Goal: Task Accomplishment & Management: Use online tool/utility

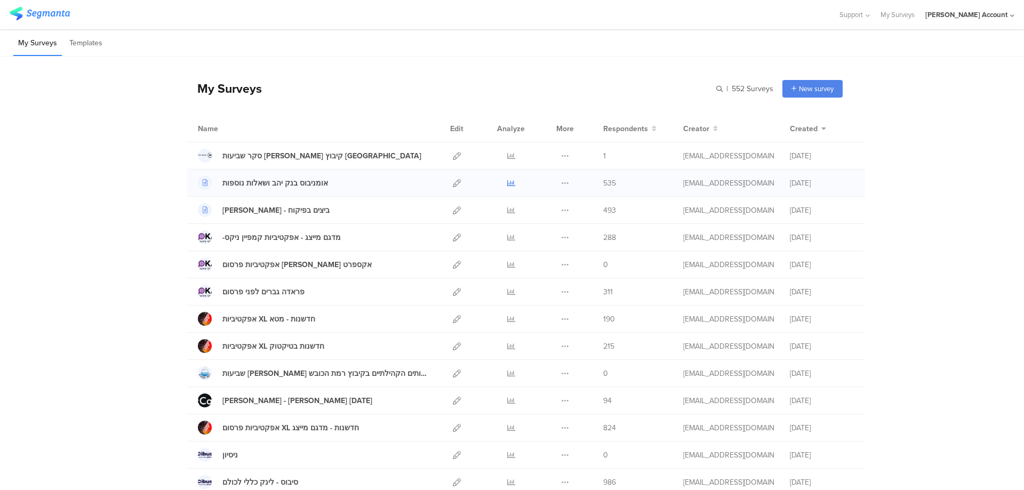
click at [509, 182] on icon at bounding box center [511, 183] width 8 height 8
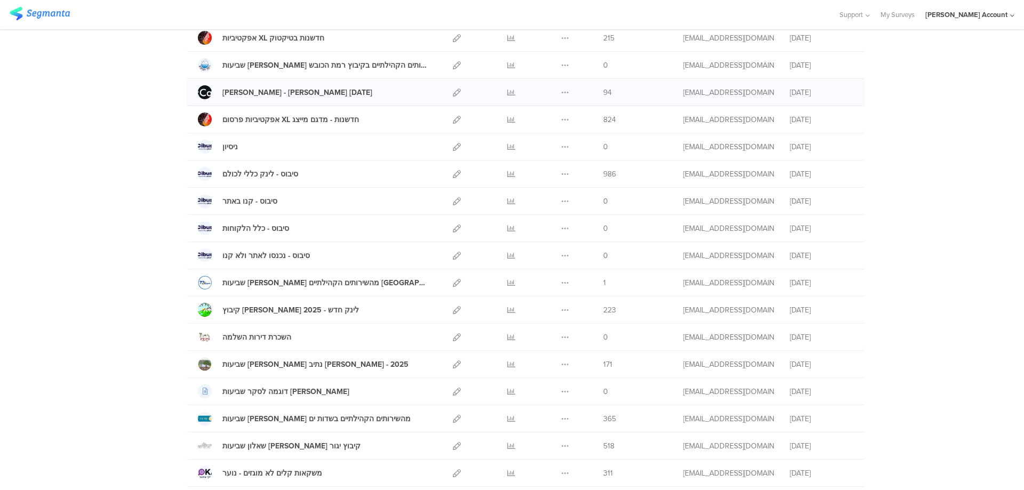
scroll to position [284, 0]
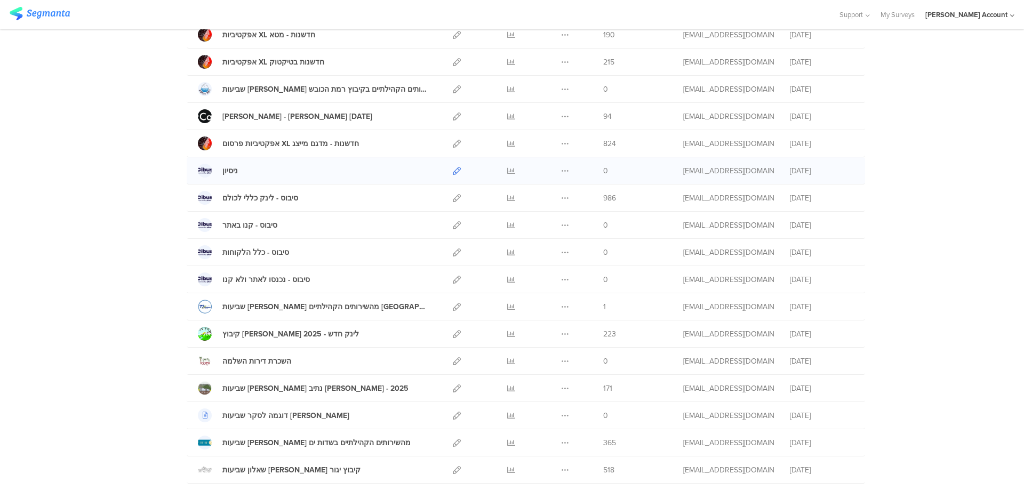
click at [454, 168] on icon at bounding box center [457, 171] width 8 height 8
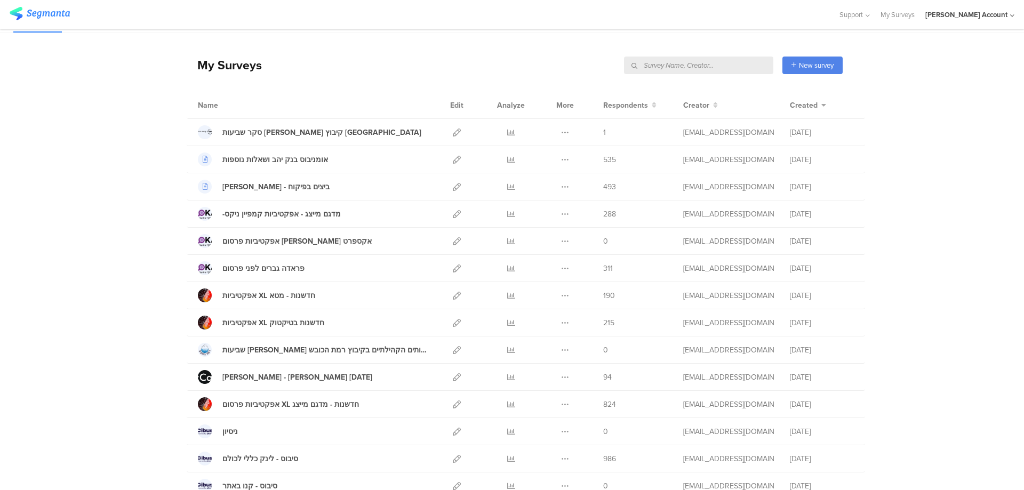
scroll to position [0, 0]
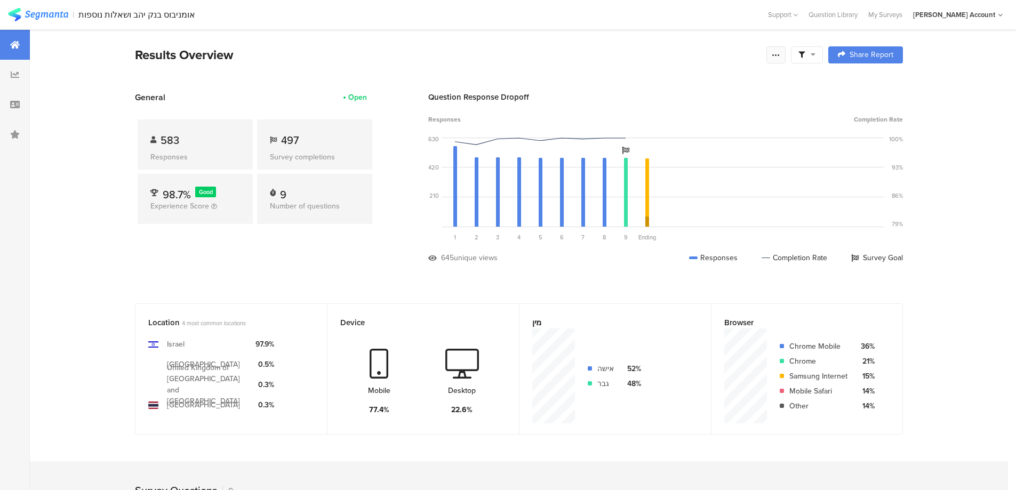
click at [780, 57] on icon at bounding box center [776, 55] width 9 height 9
click at [668, 141] on div "Edit survey" at bounding box center [659, 138] width 37 height 11
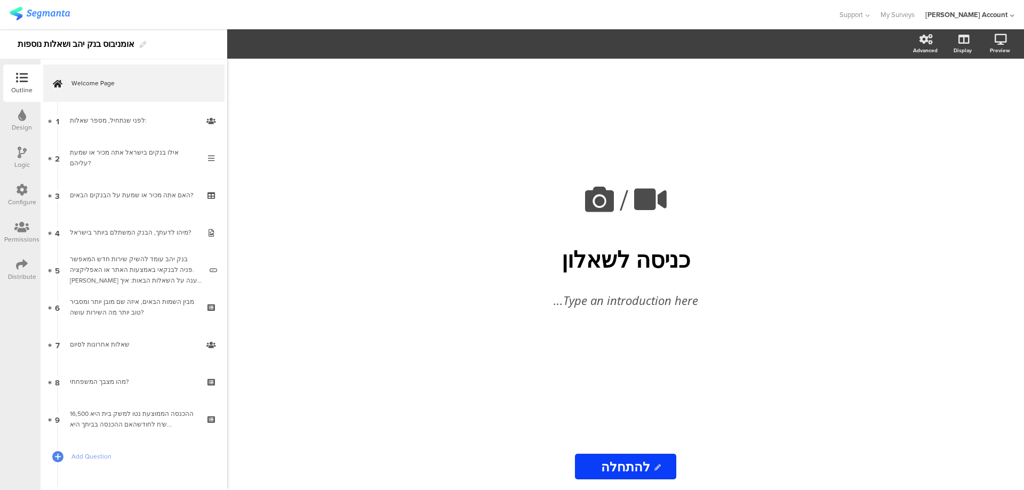
click at [17, 263] on icon at bounding box center [22, 265] width 12 height 12
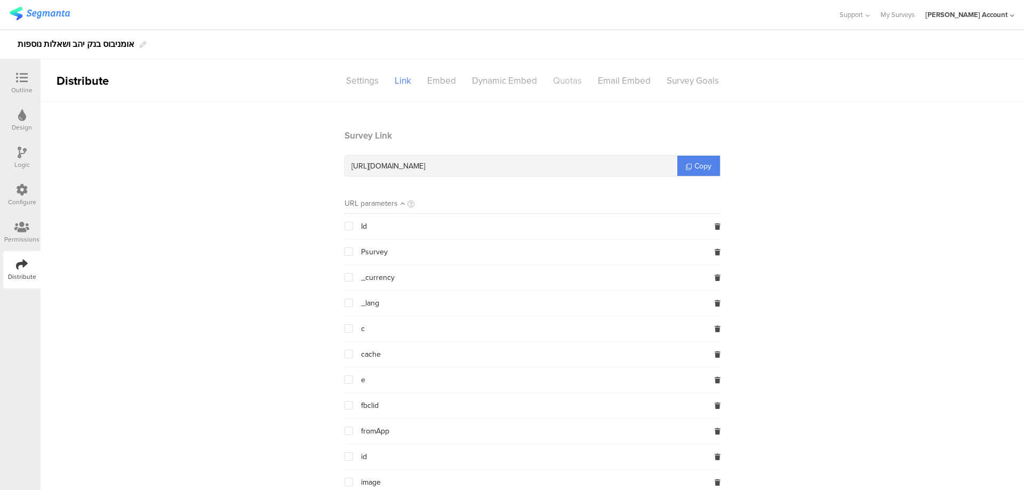
click at [558, 82] on div "Quotas" at bounding box center [567, 81] width 45 height 19
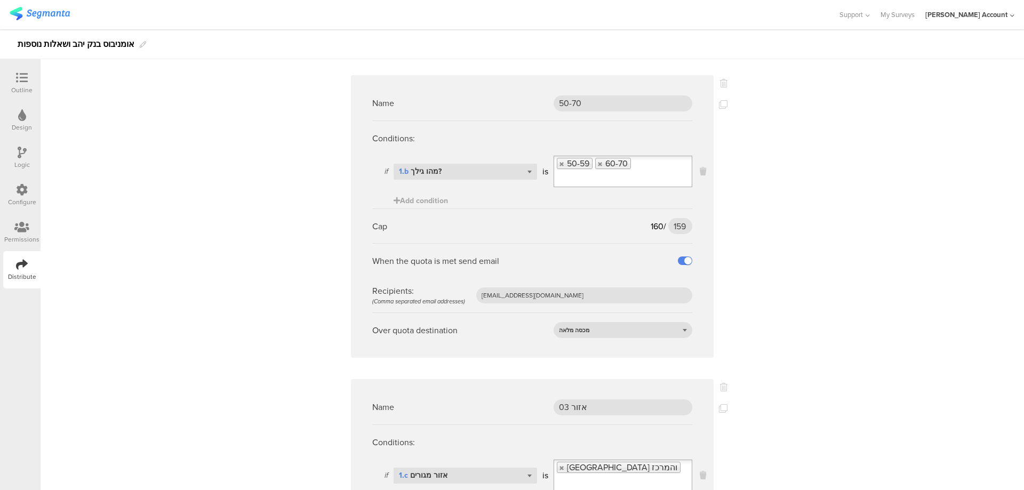
scroll to position [1281, 0]
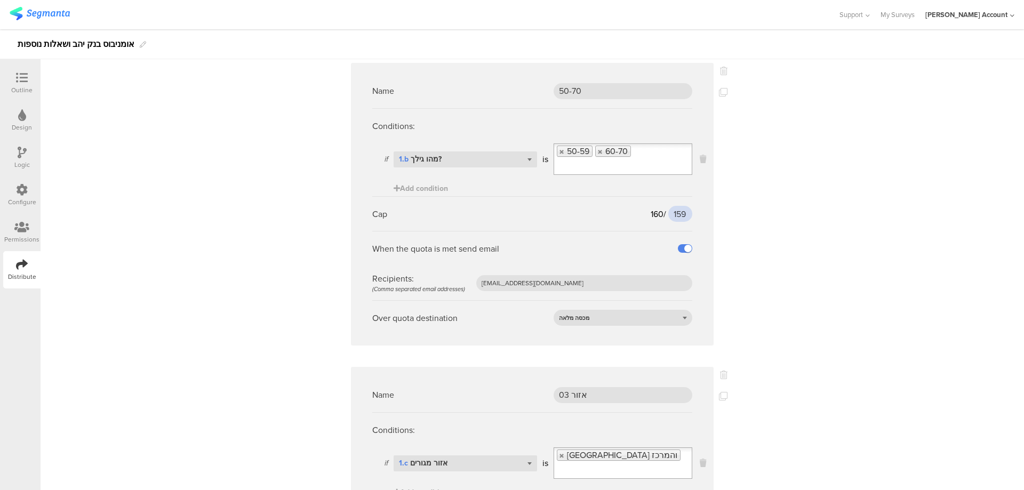
click at [669, 206] on input "159" at bounding box center [681, 214] width 24 height 16
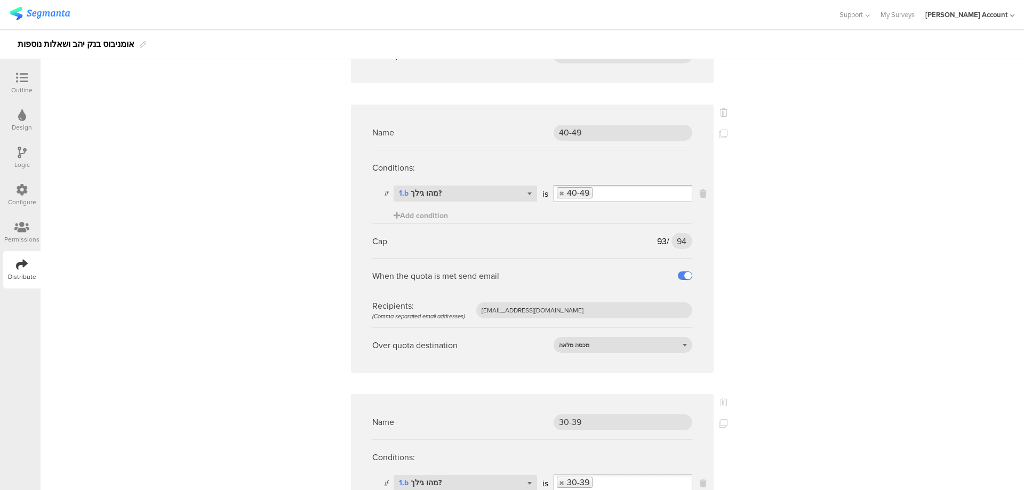
scroll to position [1850, 0]
type input "164"
click at [673, 231] on input "94" at bounding box center [682, 239] width 21 height 16
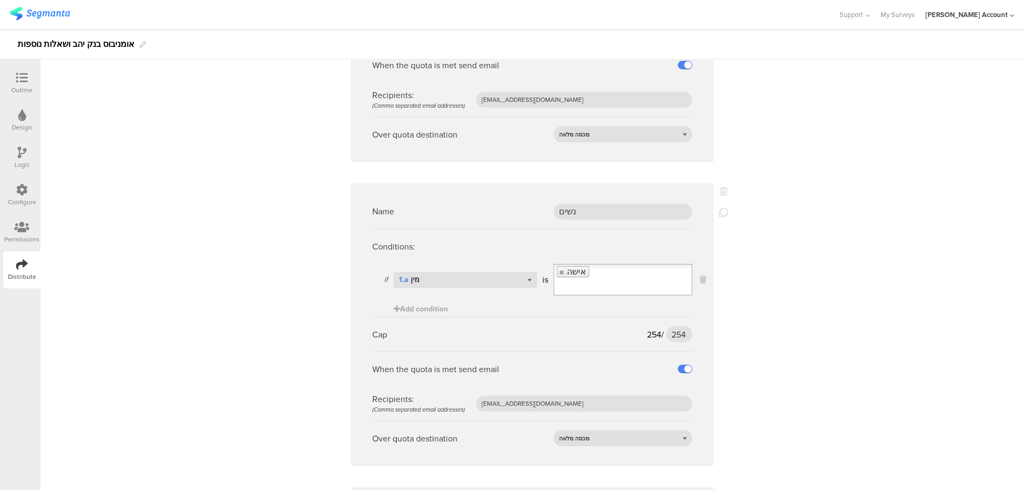
scroll to position [2988, 0]
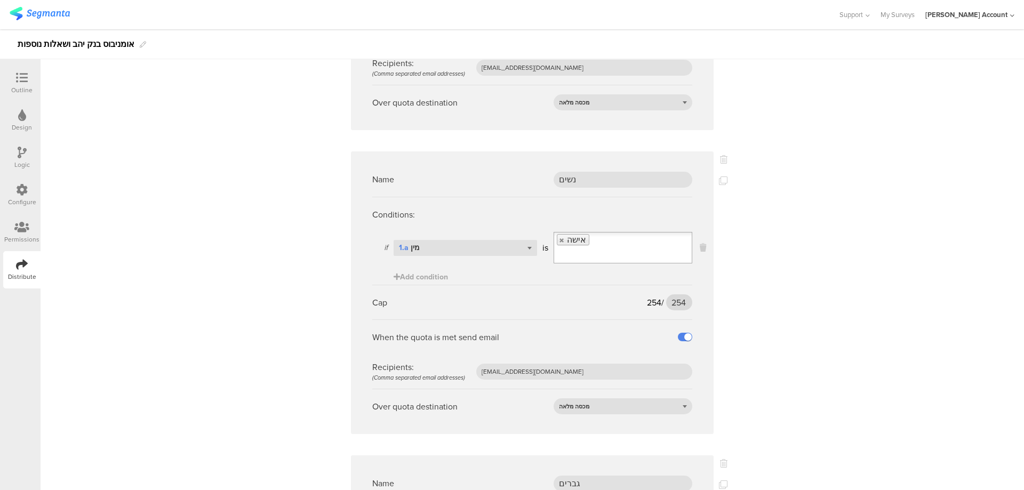
type input "97"
click at [676, 295] on input "254" at bounding box center [679, 303] width 26 height 16
click at [674, 295] on input "254" at bounding box center [679, 303] width 26 height 16
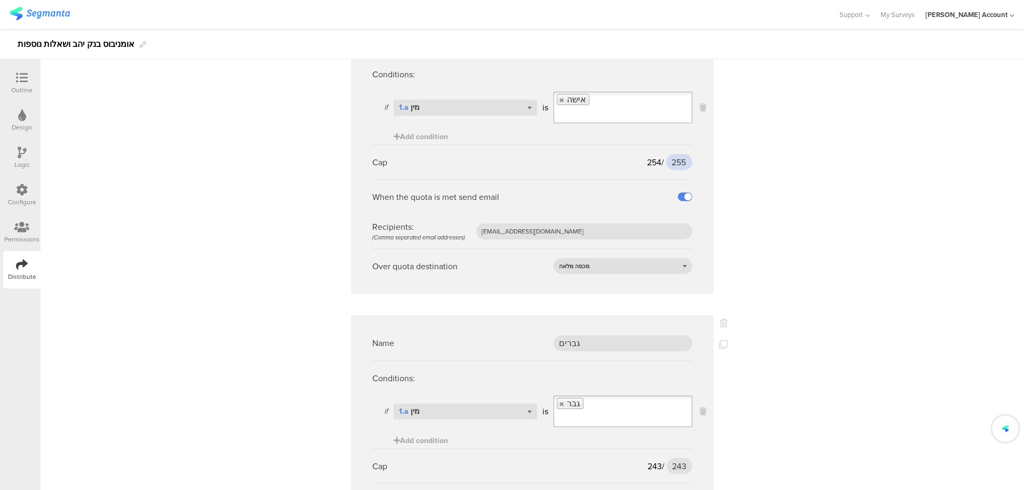
scroll to position [3131, 0]
type input "255"
click at [676, 456] on input "243" at bounding box center [680, 464] width 26 height 16
click at [675, 456] on input "243" at bounding box center [680, 464] width 26 height 16
type input "245"
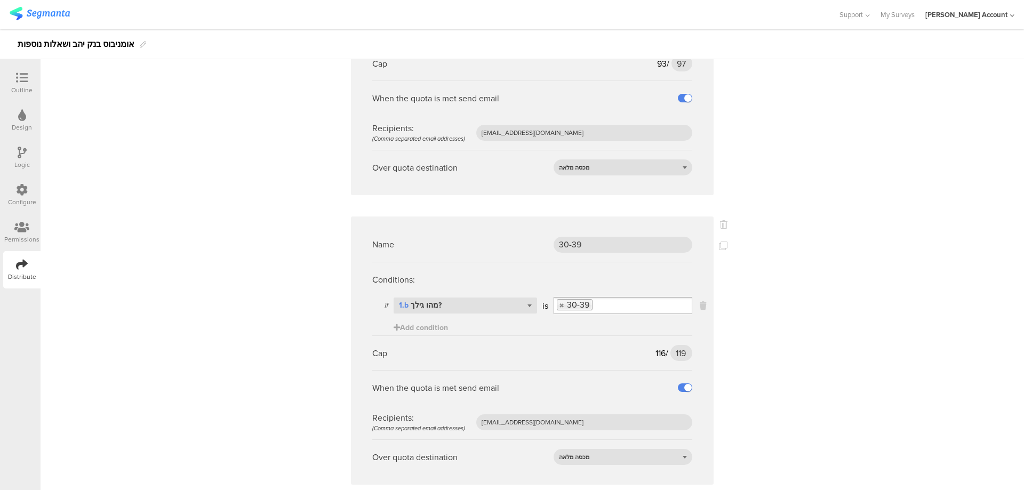
scroll to position [2024, 0]
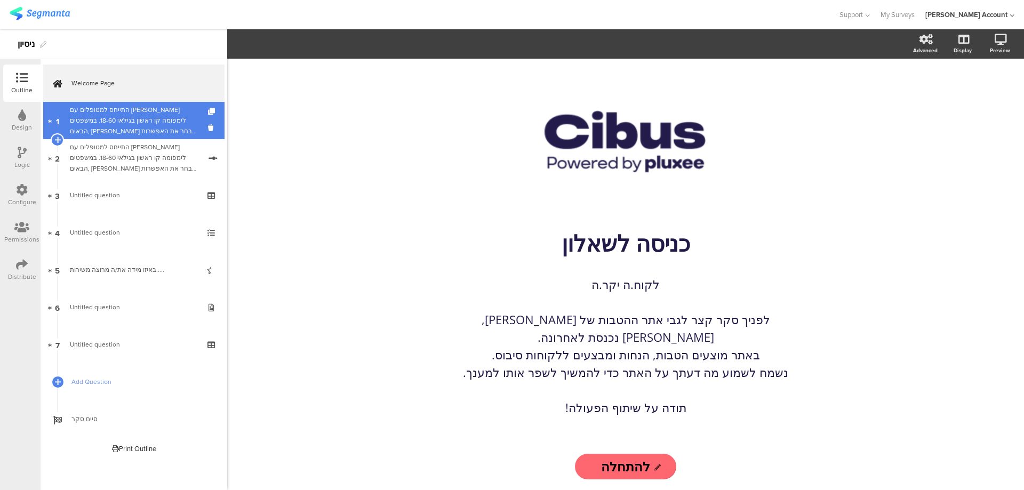
click at [167, 120] on div "התייחס למטופלים עם [PERSON_NAME] לימפומה קו ראשון בגילאי 18-60. במשפטים הבאים, …" at bounding box center [134, 121] width 128 height 32
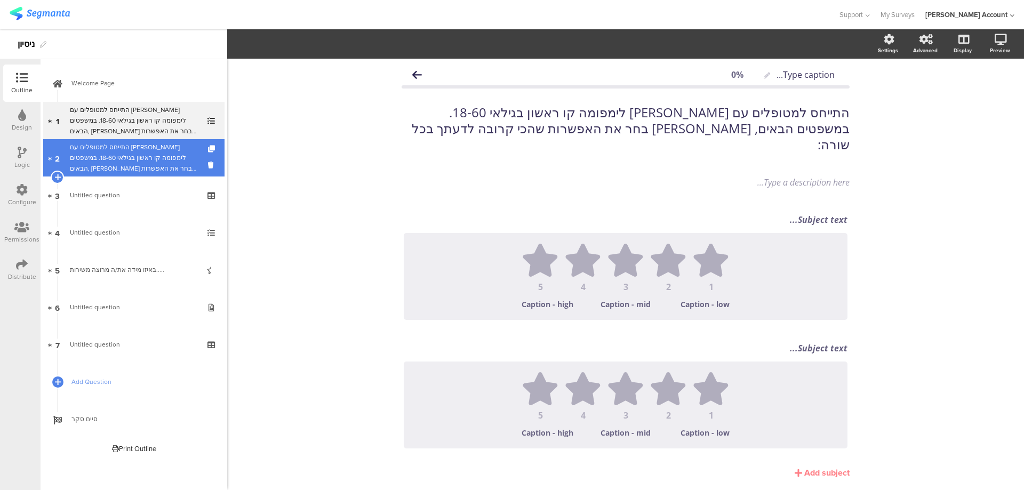
click at [155, 162] on div "התייחס למטופלים עם [PERSON_NAME] לימפומה קו ראשון בגילאי 18-60. במשפטים הבאים, …" at bounding box center [135, 158] width 131 height 32
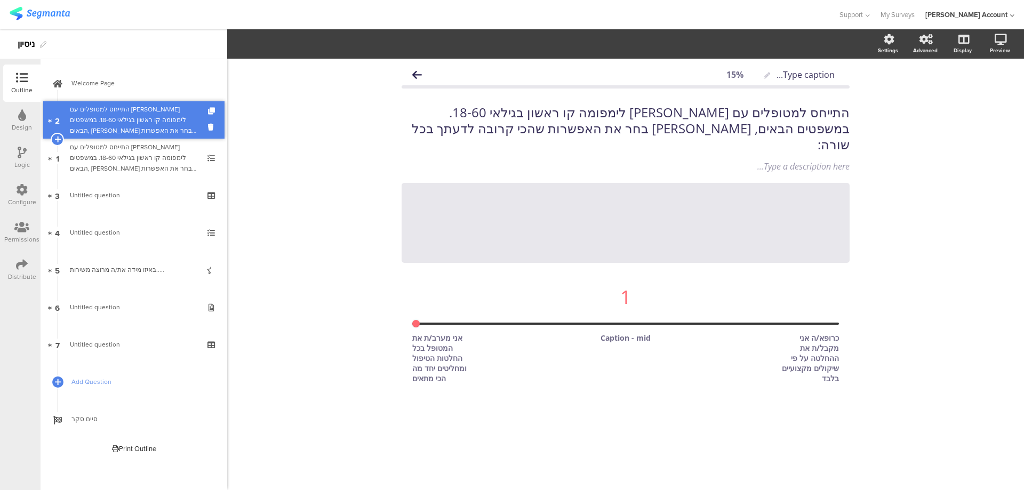
drag, startPoint x: 147, startPoint y: 150, endPoint x: 148, endPoint y: 113, distance: 37.9
click at [159, 117] on div "התייחס למטופלים עם [PERSON_NAME] לימפומה קו ראשון בגילאי 18-60. במשפטים הבאים, …" at bounding box center [135, 121] width 131 height 32
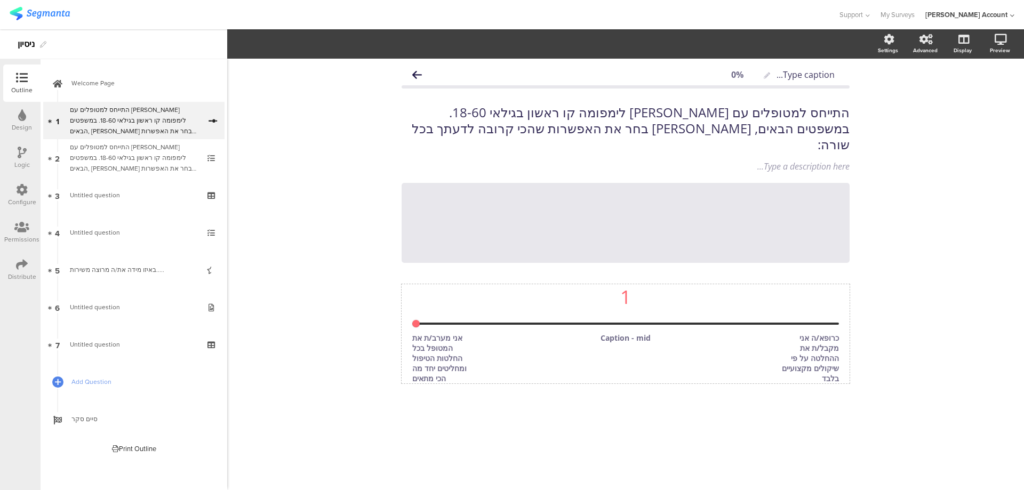
type input "4"
click at [502, 323] on input "range" at bounding box center [625, 324] width 427 height 2
click at [551, 323] on input "range" at bounding box center [625, 324] width 427 height 2
click at [848, 180] on icon at bounding box center [850, 183] width 6 height 6
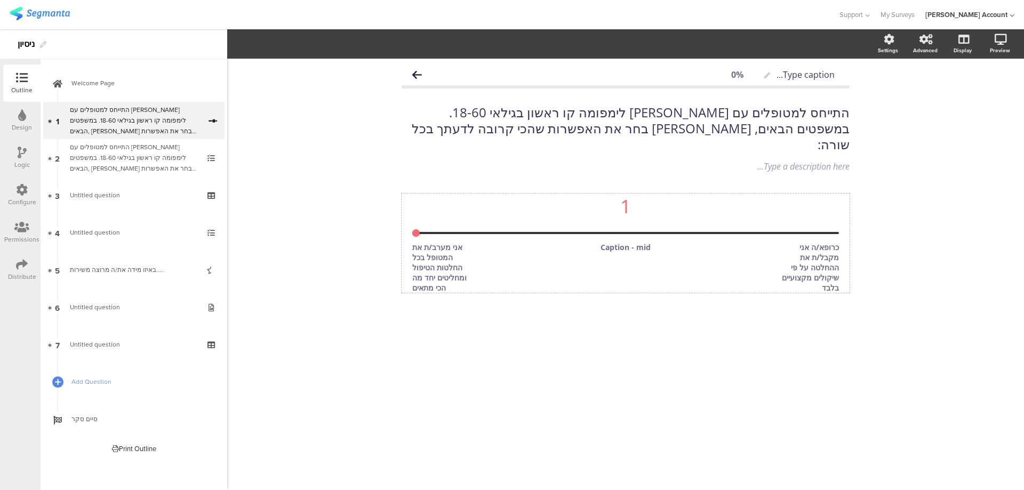
click at [480, 232] on input "range" at bounding box center [625, 233] width 427 height 2
click at [367, 38] on button "5" at bounding box center [354, 44] width 35 height 16
click at [350, 94] on div "4" at bounding box center [352, 96] width 53 height 27
click at [275, 45] on button "Slider" at bounding box center [256, 44] width 42 height 16
click at [263, 67] on div "Icons" at bounding box center [255, 69] width 53 height 27
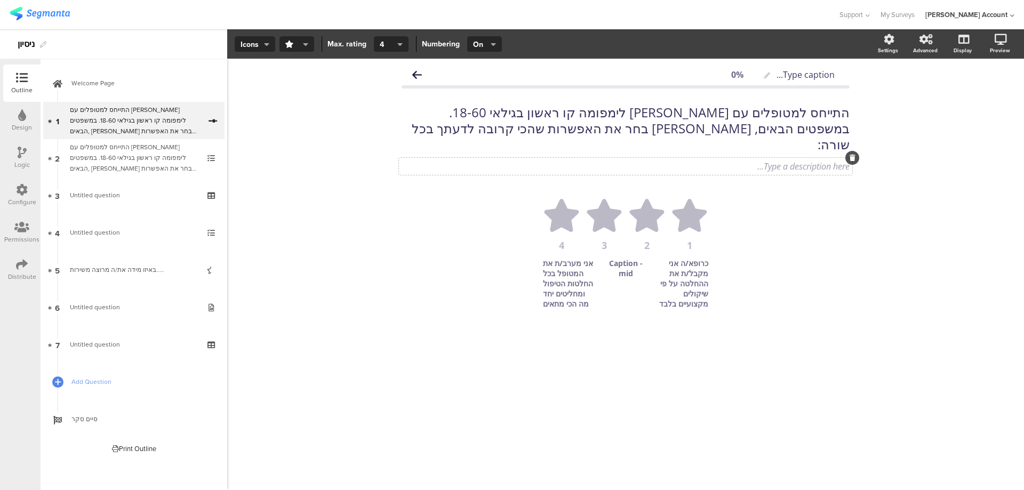
click at [780, 158] on div "Type a description here..." at bounding box center [626, 166] width 454 height 17
click at [737, 199] on ul "1 2 3 4" at bounding box center [625, 224] width 427 height 51
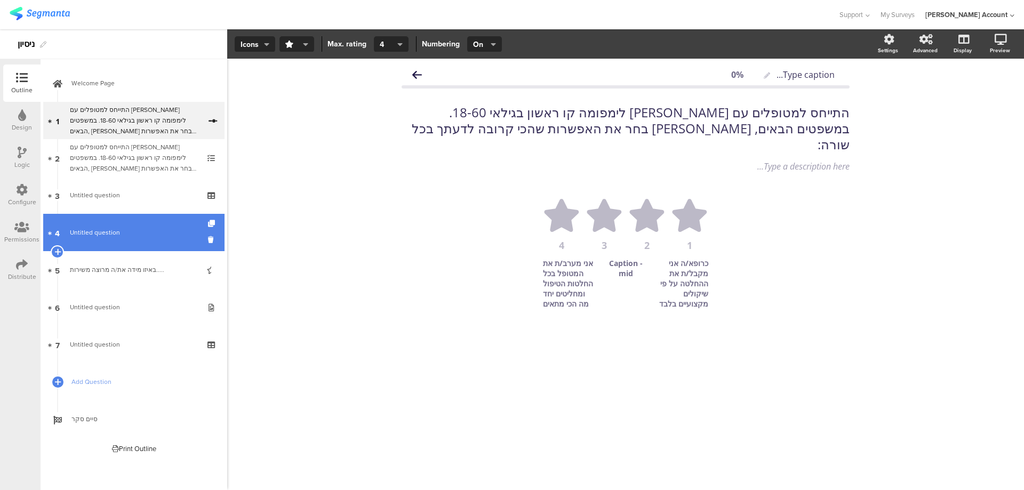
click at [99, 233] on span "Untitled question" at bounding box center [95, 233] width 50 height 10
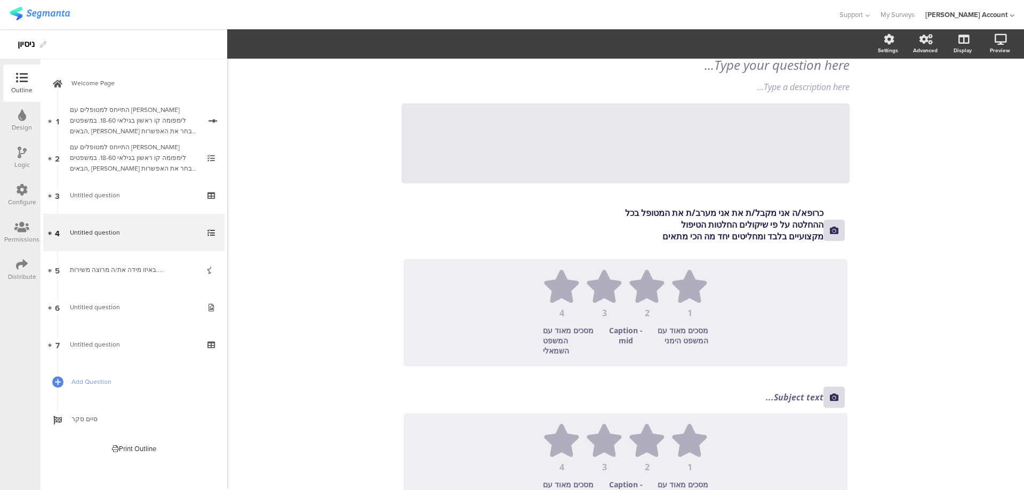
scroll to position [71, 0]
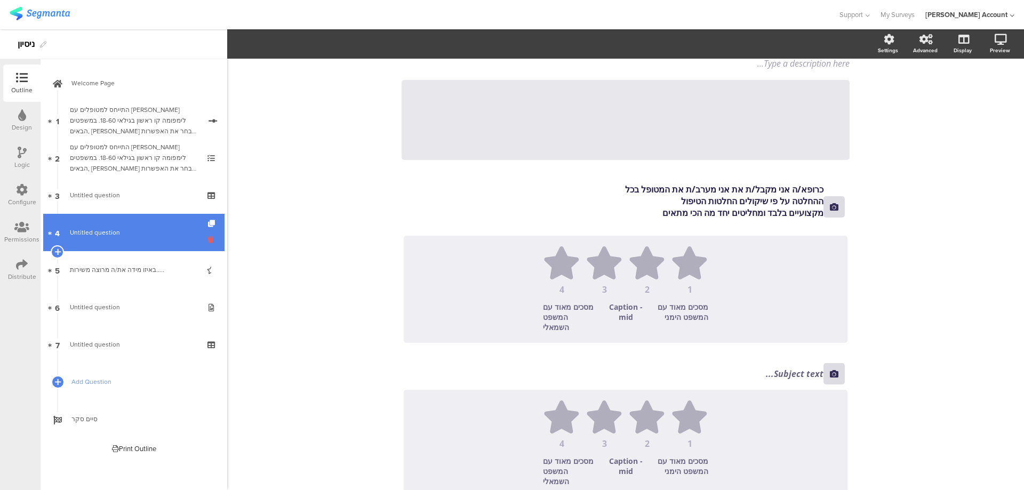
click at [212, 237] on icon at bounding box center [212, 240] width 9 height 10
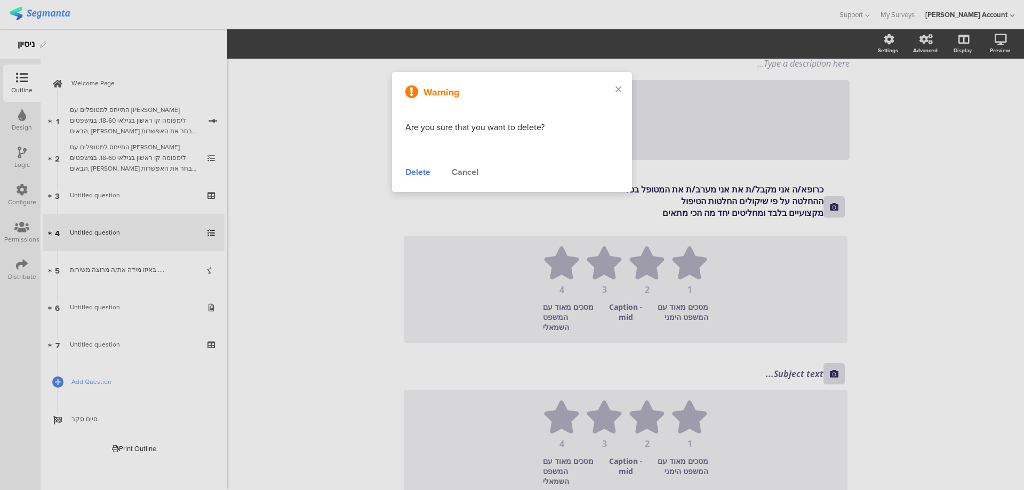
click at [416, 169] on div "Delete" at bounding box center [418, 172] width 25 height 13
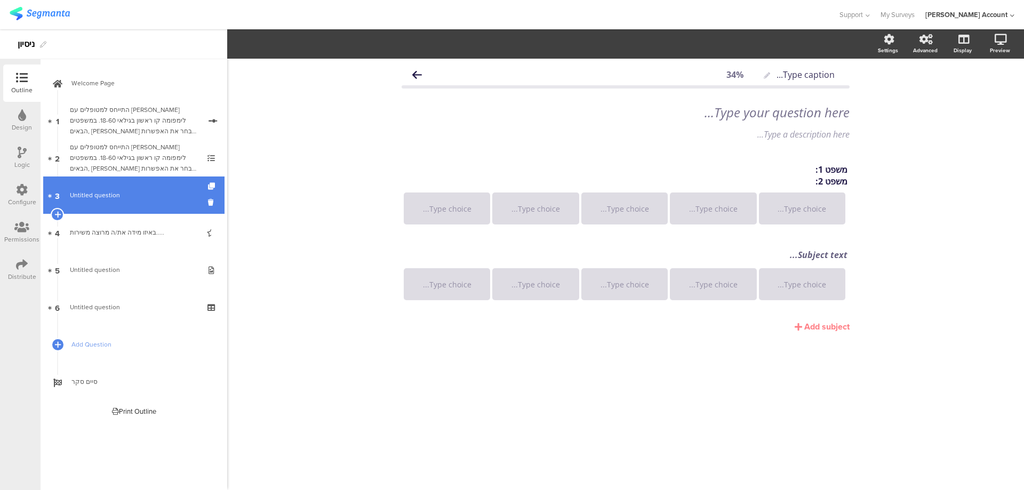
click at [166, 193] on span "Untitled question" at bounding box center [134, 195] width 128 height 11
click at [150, 194] on span "Untitled question" at bounding box center [134, 195] width 128 height 11
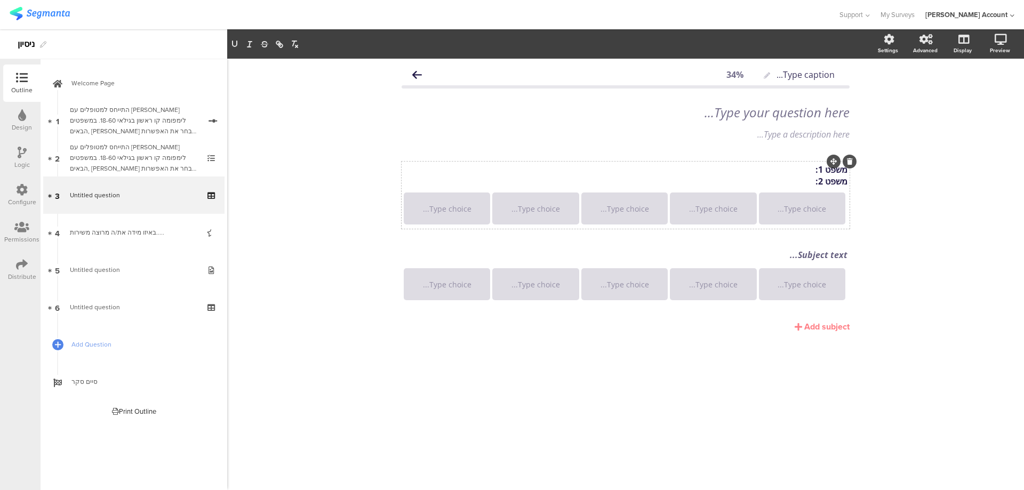
click at [800, 169] on div "משפט 1: משפט 2: משפט 1: משפט 2: משפט 1: משפט 2:" at bounding box center [625, 175] width 449 height 29
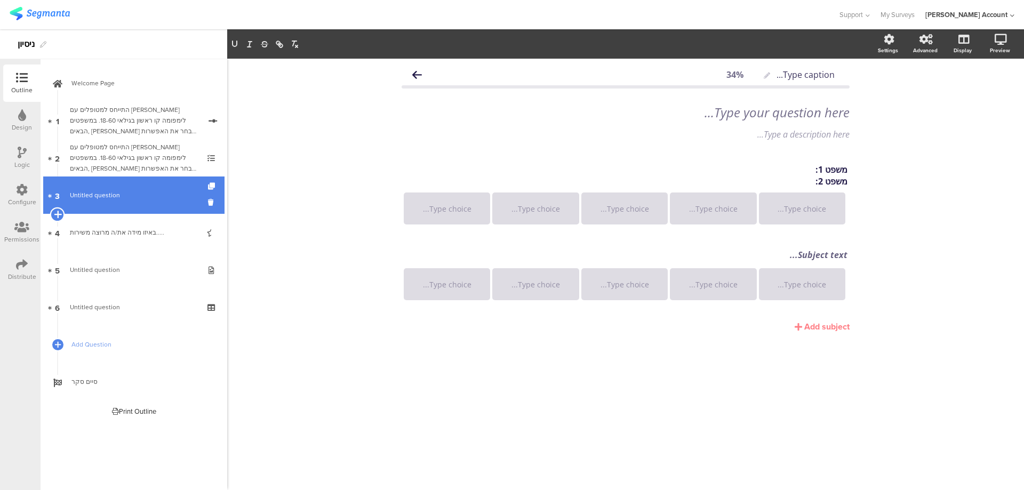
click at [58, 213] on icon at bounding box center [57, 215] width 7 height 10
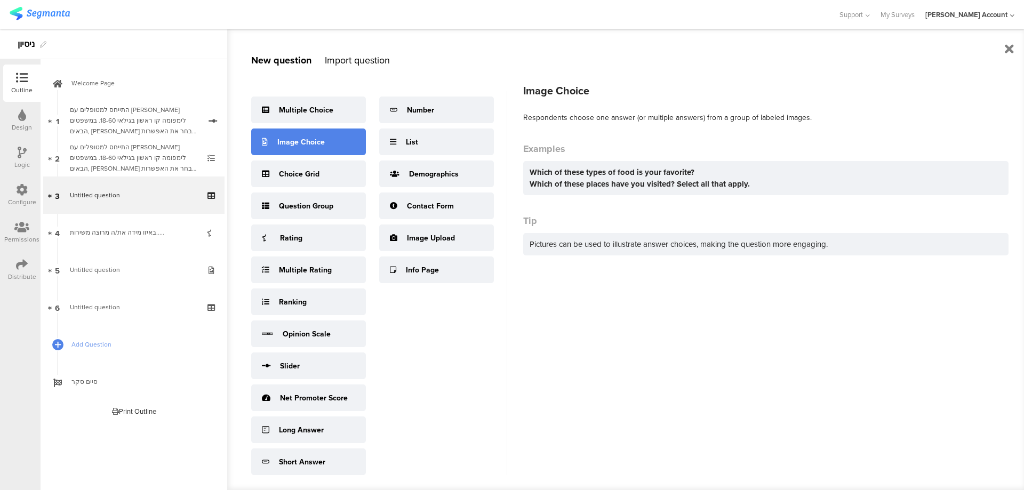
click at [313, 135] on div "Image Choice" at bounding box center [308, 142] width 115 height 27
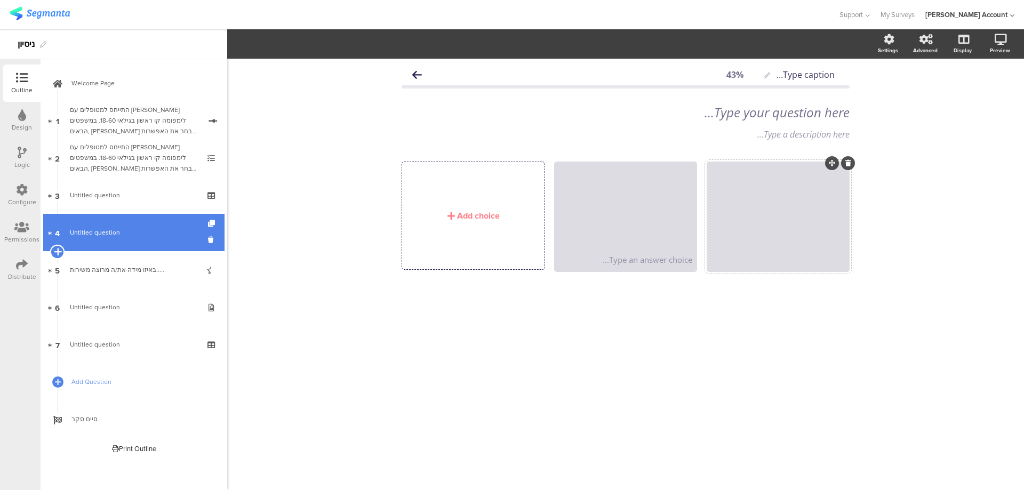
click at [54, 249] on icon at bounding box center [57, 252] width 7 height 10
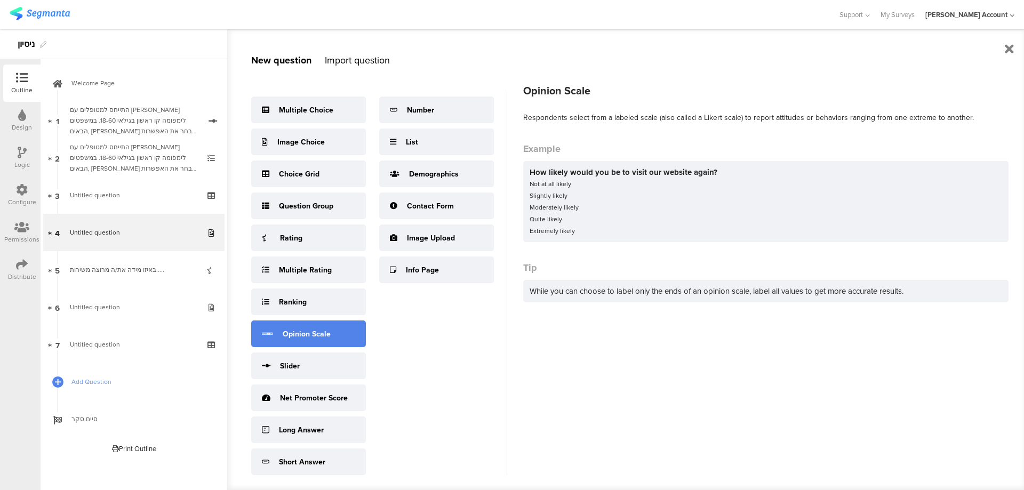
click at [315, 343] on div "Opinion Scale" at bounding box center [308, 334] width 115 height 27
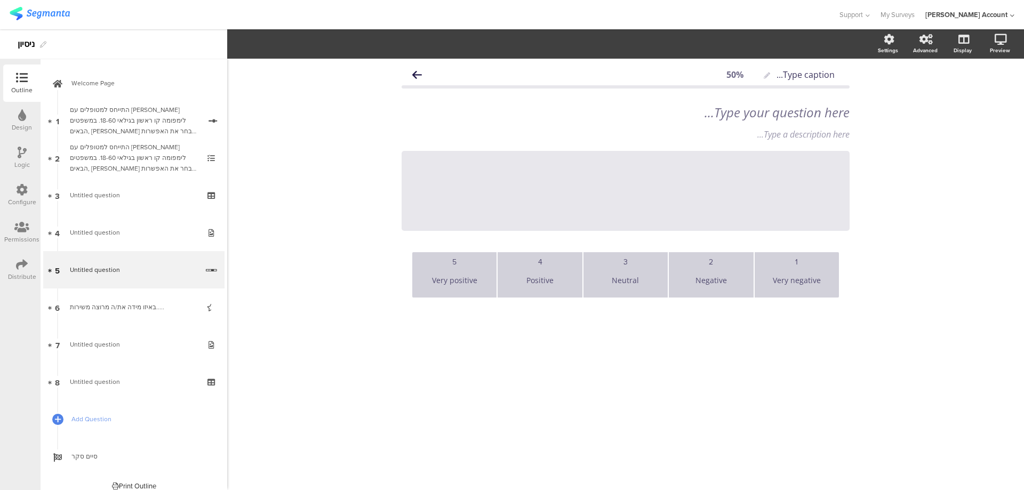
click at [798, 283] on div "Very negative" at bounding box center [797, 280] width 76 height 26
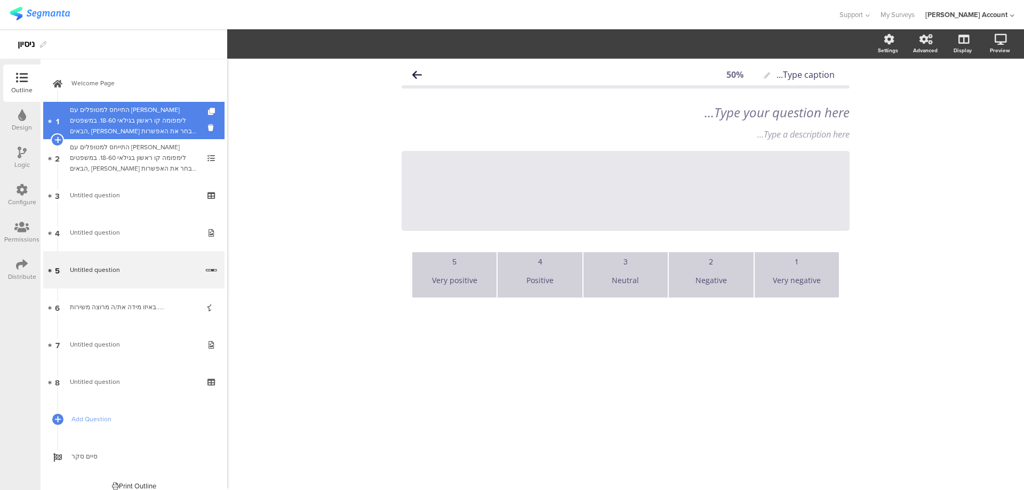
click at [148, 116] on div "התייחס למטופלים עם הודג'קין לימפומה קו ראשון בגילאי 18-60. במשפטים הבאים, אנא ב…" at bounding box center [135, 121] width 131 height 32
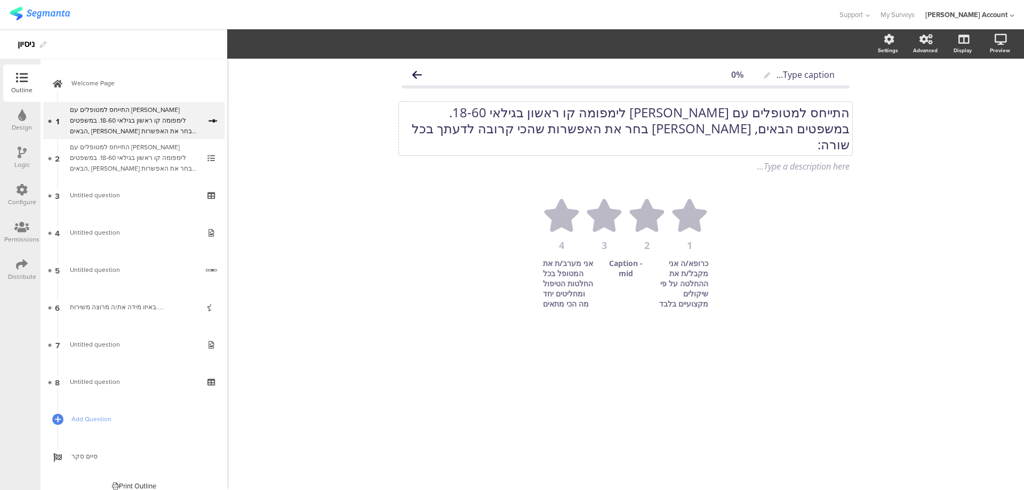
click at [766, 114] on p "התייחס למטופלים עם הודג'קין לימפומה קו ראשון בגילאי 18-60." at bounding box center [626, 113] width 448 height 16
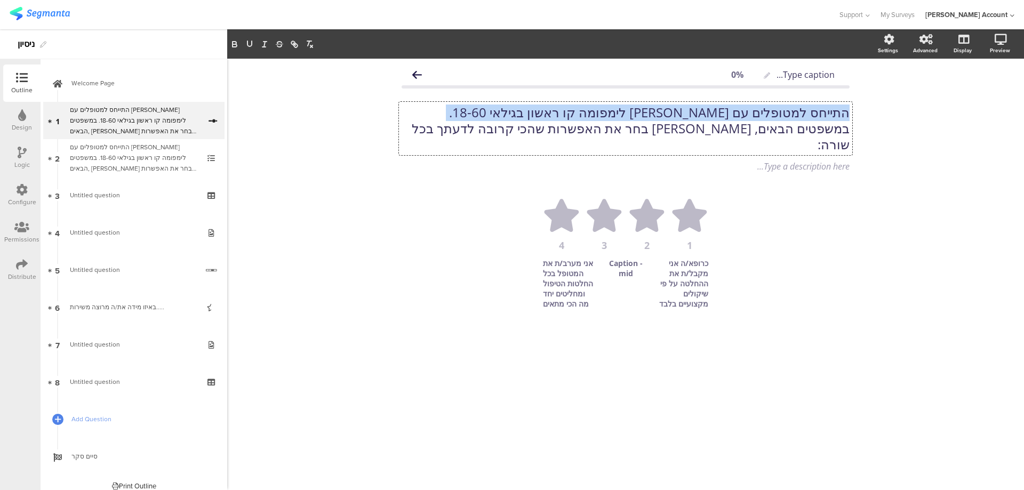
click at [766, 114] on p "התייחס למטופלים עם הודג'קין לימפומה קו ראשון בגילאי 18-60." at bounding box center [626, 113] width 448 height 16
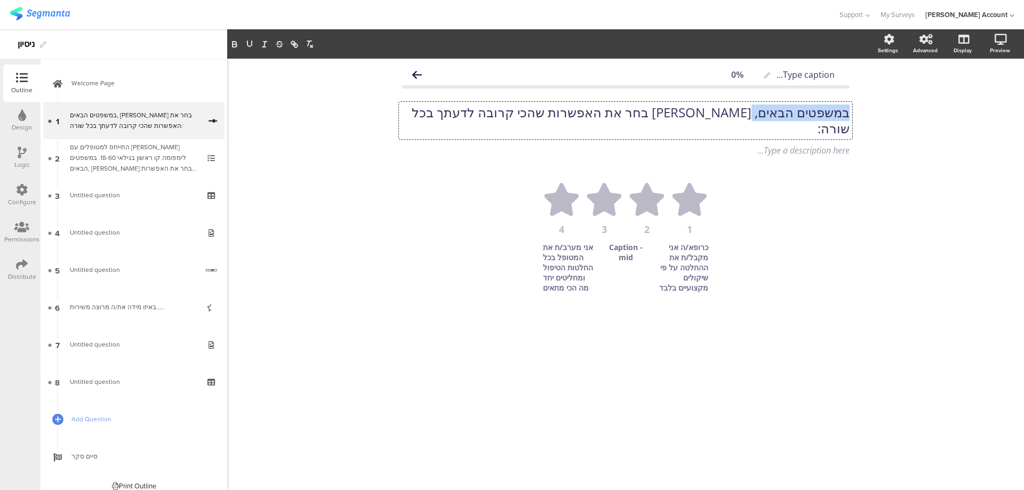
drag, startPoint x: 757, startPoint y: 114, endPoint x: 854, endPoint y: 111, distance: 97.2
click at [854, 111] on div "Type caption... 0% במשפטים הבאים, אנא בחר את האפשרות שהכי קרובה לדעתך בכל שורה:…" at bounding box center [626, 197] width 470 height 277
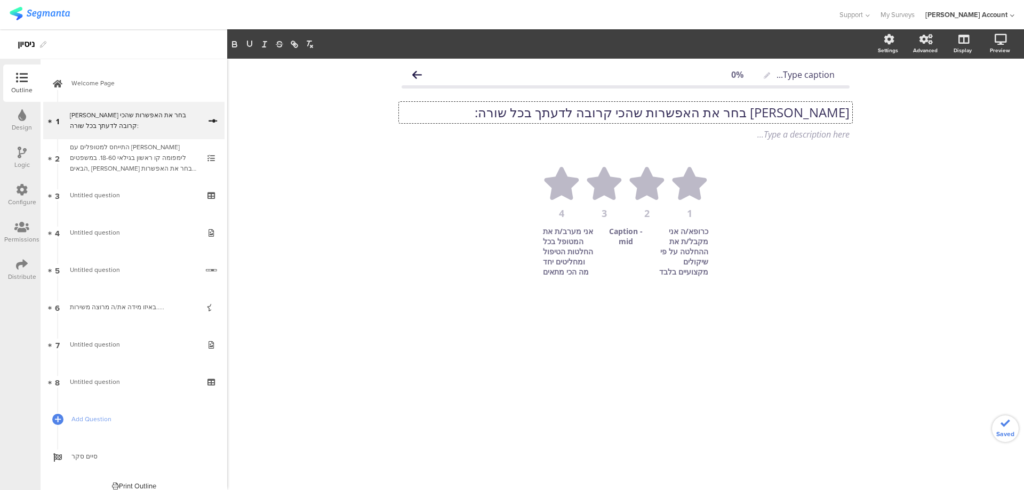
click at [567, 112] on p "אנא בחר את האפשרות שהכי קרובה לדעתך בכל שורה:" at bounding box center [626, 113] width 448 height 16
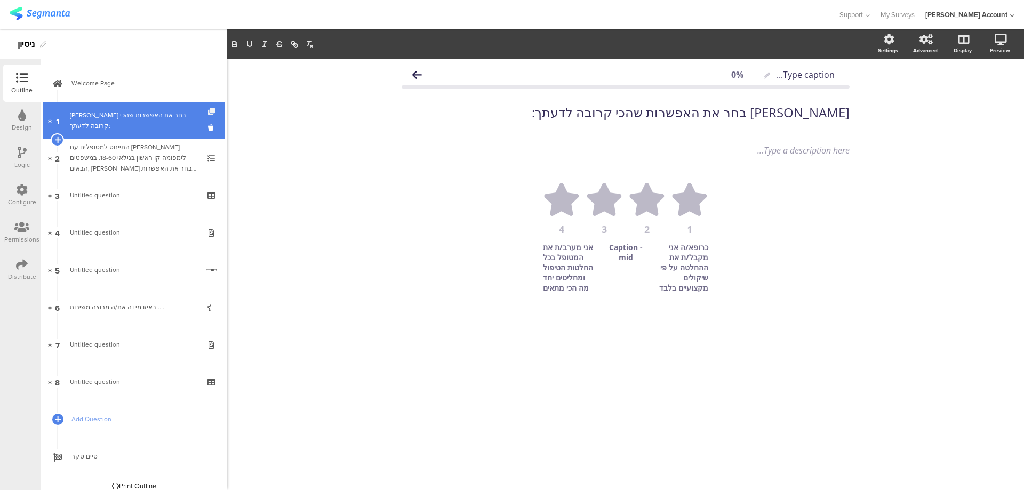
click at [208, 109] on icon at bounding box center [212, 111] width 9 height 7
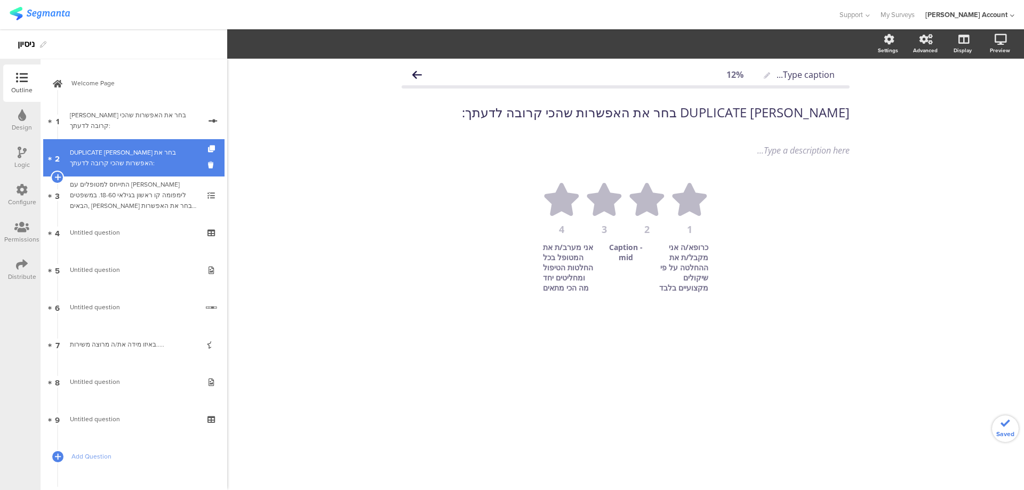
click at [180, 148] on div "DUPLICATE אנא בחר את האפשרות שהכי קרובה לדעתך:" at bounding box center [134, 157] width 128 height 21
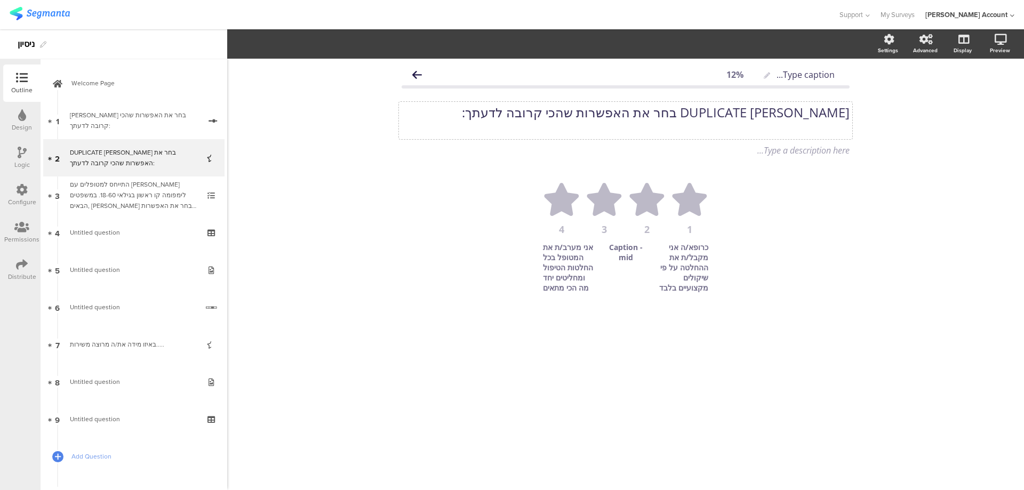
click at [777, 114] on div "DUPLICATE אנא בחר את האפשרות שהכי קרובה לדעתך: DUPLICATE אנא בחר את האפשרות שהכ…" at bounding box center [626, 120] width 454 height 37
click at [555, 197] on icon at bounding box center [561, 199] width 35 height 33
click at [273, 43] on button "Icons" at bounding box center [255, 44] width 41 height 16
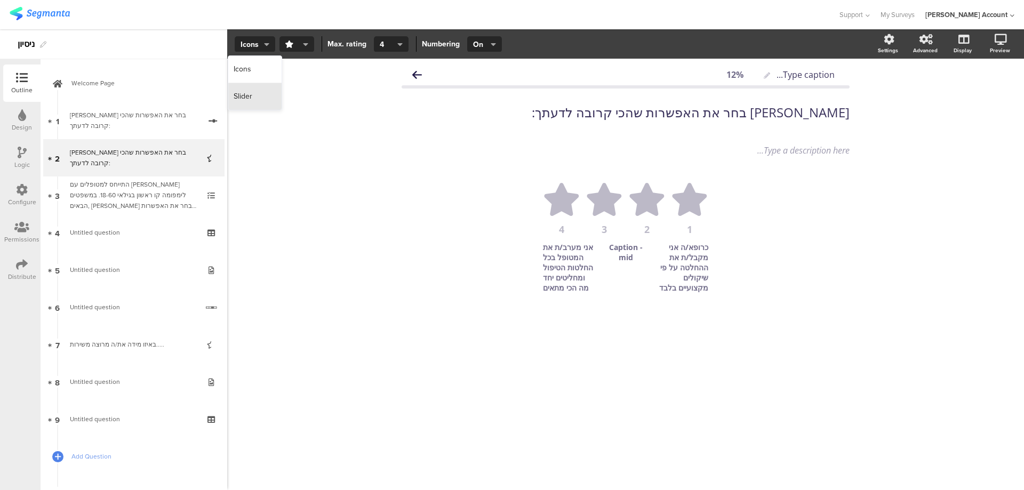
click at [258, 91] on div "Slider" at bounding box center [254, 96] width 53 height 27
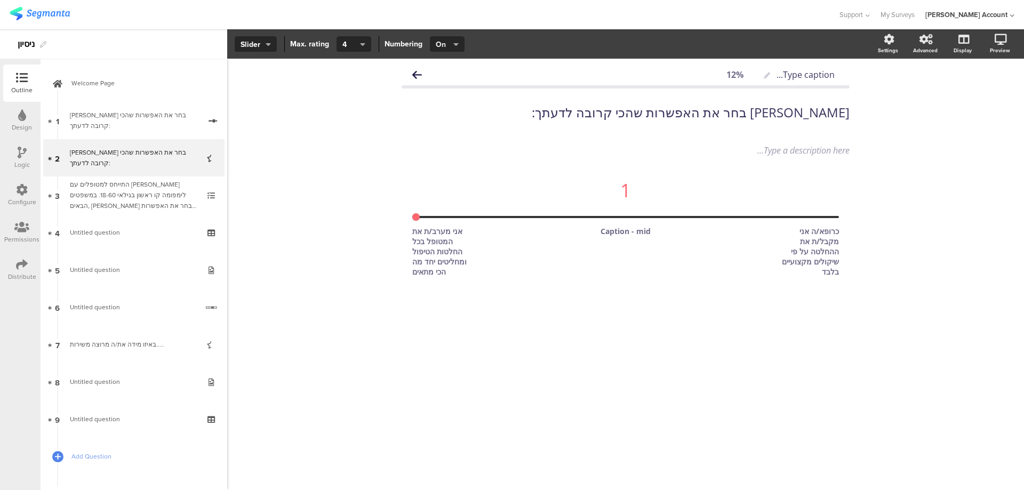
click at [456, 44] on icon "button" at bounding box center [456, 44] width 5 height 9
click at [447, 93] on div "Off" at bounding box center [445, 96] width 53 height 27
type input "3"
click at [487, 216] on input "range" at bounding box center [625, 217] width 427 height 2
click at [542, 216] on input "range" at bounding box center [625, 217] width 427 height 2
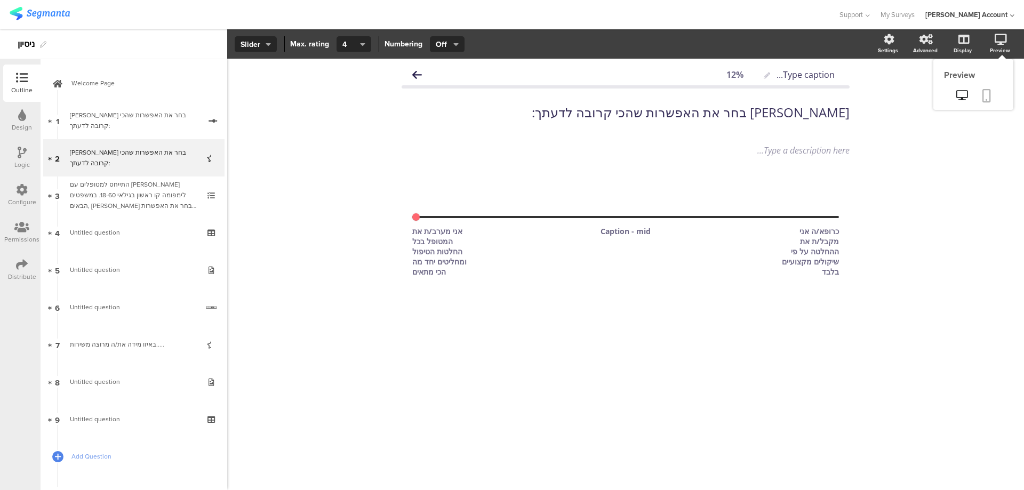
click at [994, 96] on link at bounding box center [986, 96] width 23 height 20
click at [825, 110] on div "אנא בחר את האפשרות שהכי קרובה לדעתך: אנא בחר את האפשרות שהכי קרובה לדעתך:" at bounding box center [626, 120] width 454 height 37
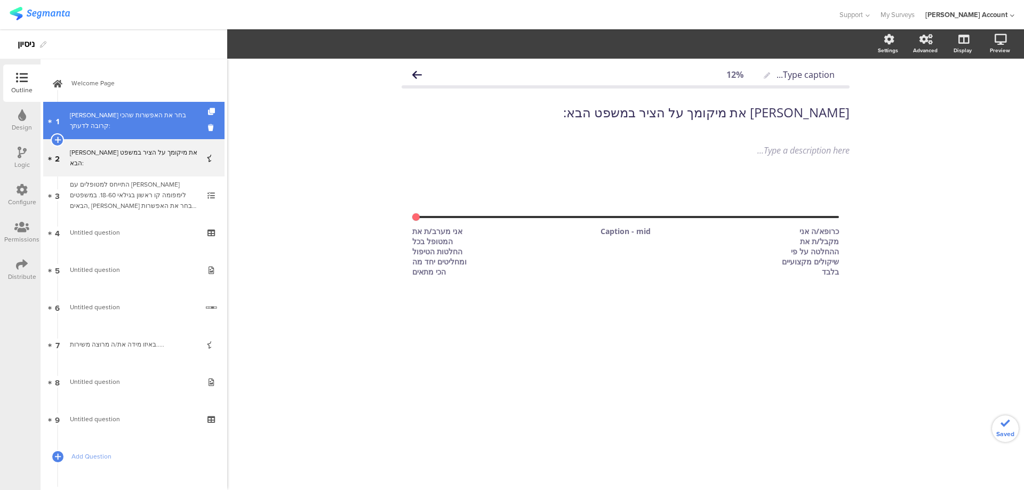
click at [172, 123] on div "אנא בחר את האפשרות שהכי קרובה לדעתך:" at bounding box center [135, 120] width 131 height 21
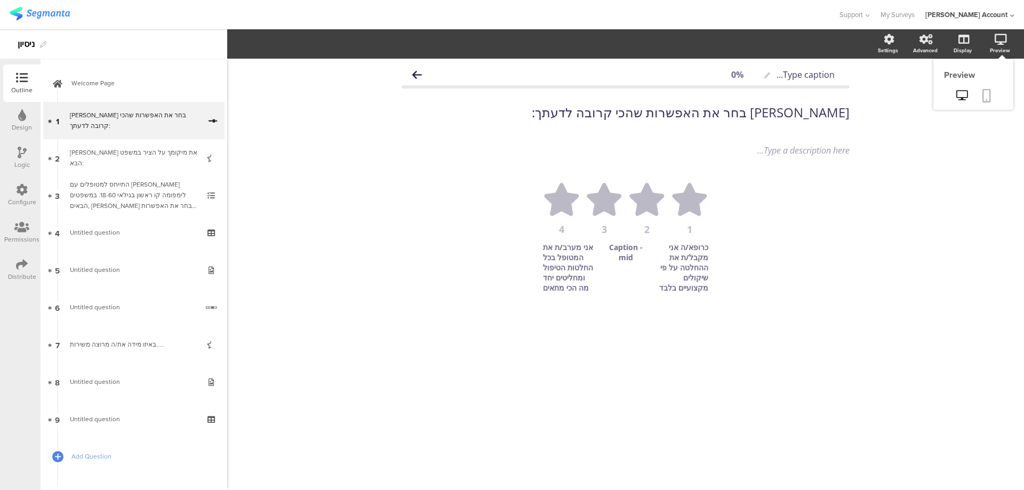
click at [989, 96] on icon at bounding box center [987, 95] width 9 height 13
click at [530, 220] on ul "1 2 3 4" at bounding box center [625, 208] width 427 height 51
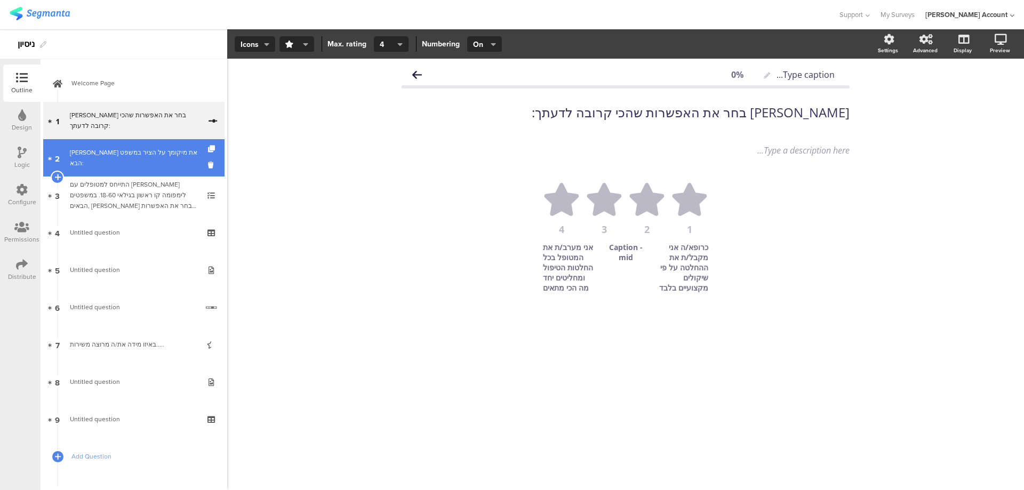
click at [155, 158] on div "אנא סמן את מיקומך על הציר במשפט הבא:" at bounding box center [134, 157] width 128 height 21
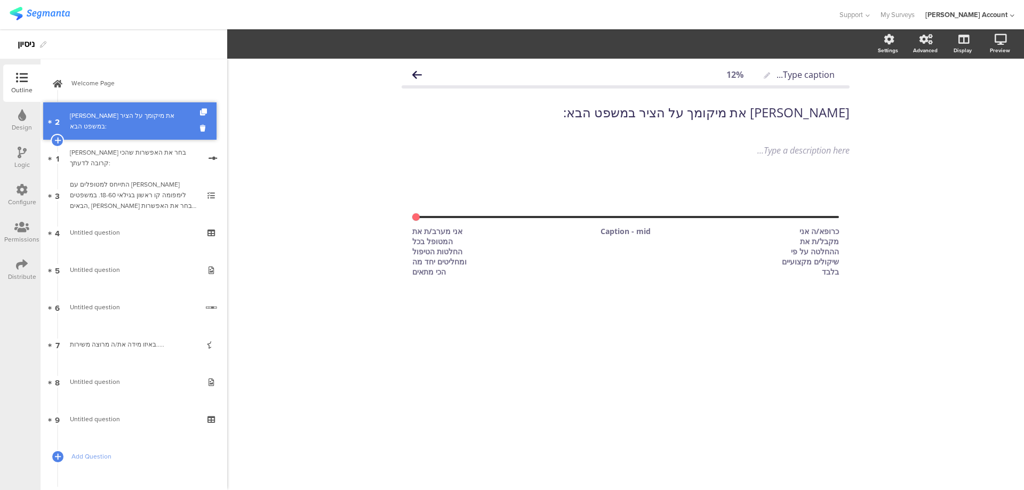
drag, startPoint x: 155, startPoint y: 158, endPoint x: 157, endPoint y: 121, distance: 36.9
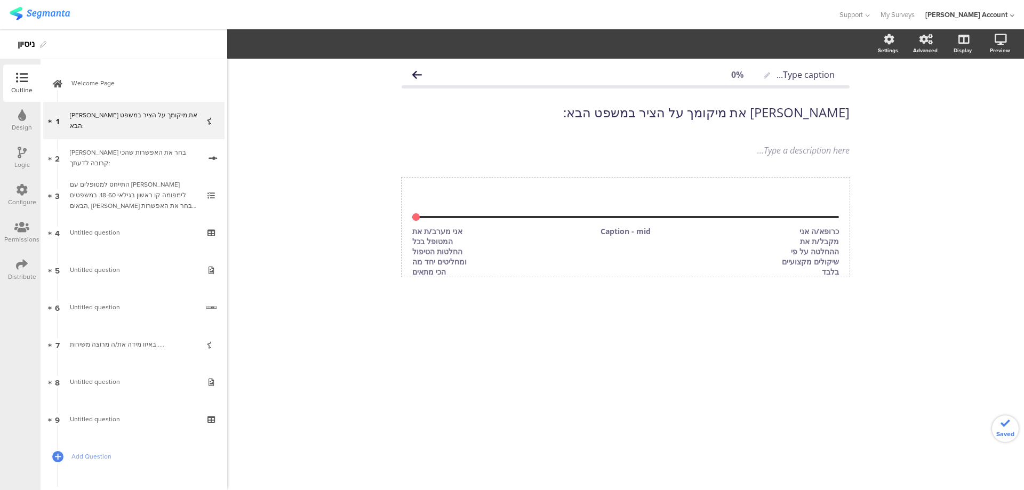
type input "3"
click at [496, 216] on input "range" at bounding box center [625, 217] width 427 height 2
click at [451, 45] on span "Off" at bounding box center [447, 44] width 22 height 11
click at [447, 65] on div "On" at bounding box center [445, 69] width 53 height 27
click at [984, 93] on icon at bounding box center [987, 95] width 9 height 13
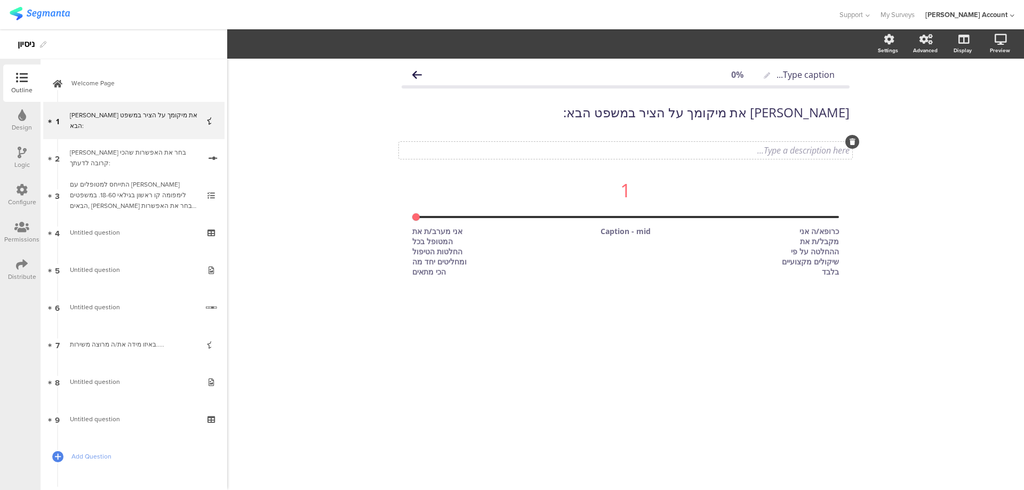
click at [804, 153] on div "Type a description here..." at bounding box center [626, 151] width 448 height 12
click at [614, 110] on div "אנא סמן את מיקומך על הציר במשפט הבא: אנא סמן את מיקומך על הציר במשפט הבא:" at bounding box center [626, 120] width 454 height 37
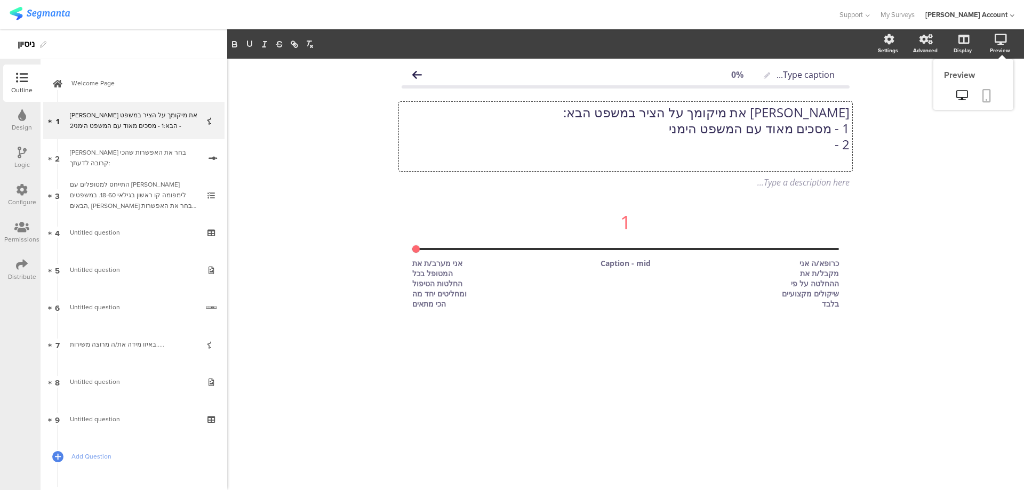
click at [991, 93] on icon at bounding box center [987, 95] width 9 height 13
click at [808, 143] on div "אנא סמן את מיקומך על הציר במשפט הבא: 1 - מסכים מאוד עם המשפט הימני 2 - אנא סמן …" at bounding box center [626, 136] width 454 height 69
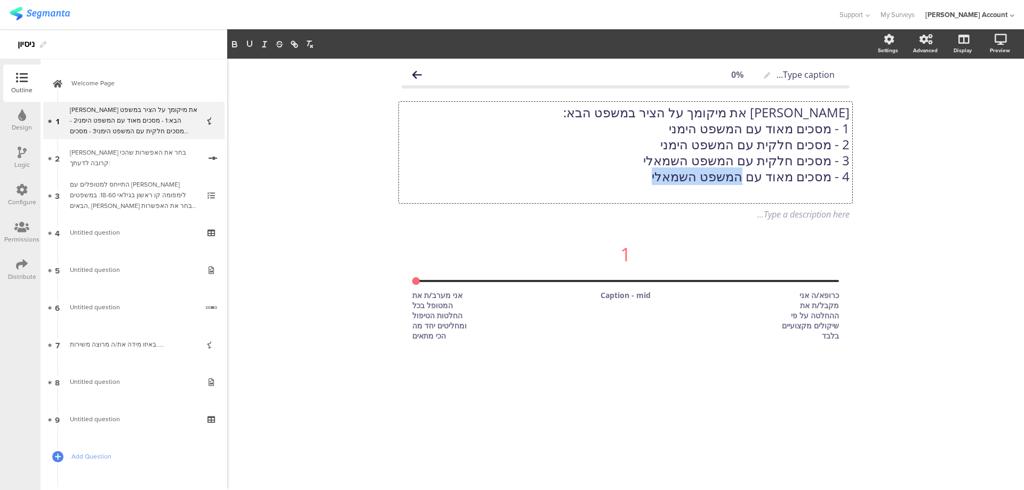
drag, startPoint x: 746, startPoint y: 177, endPoint x: 661, endPoint y: 176, distance: 85.4
click at [661, 176] on p "4 - מסכים מאוד עם המשפט השמאלי" at bounding box center [626, 177] width 448 height 16
click at [249, 44] on icon "button" at bounding box center [250, 44] width 10 height 10
drag, startPoint x: 645, startPoint y: 161, endPoint x: 738, endPoint y: 160, distance: 93.4
click at [738, 160] on p "3 - מסכים חלקית עם המשפט השמאלי" at bounding box center [626, 161] width 448 height 16
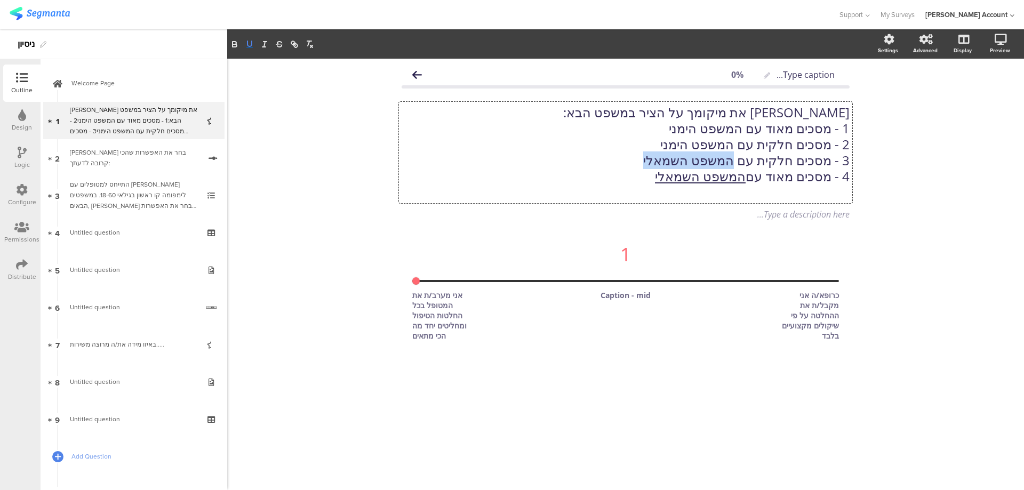
click at [249, 42] on icon "button" at bounding box center [250, 44] width 10 height 10
drag, startPoint x: 665, startPoint y: 145, endPoint x: 739, endPoint y: 143, distance: 73.7
click at [739, 143] on p "2 - מסכים חלקית עם המשפט הימני" at bounding box center [626, 145] width 448 height 16
click at [255, 39] on button "button" at bounding box center [249, 44] width 15 height 13
drag, startPoint x: 674, startPoint y: 126, endPoint x: 744, endPoint y: 129, distance: 70.5
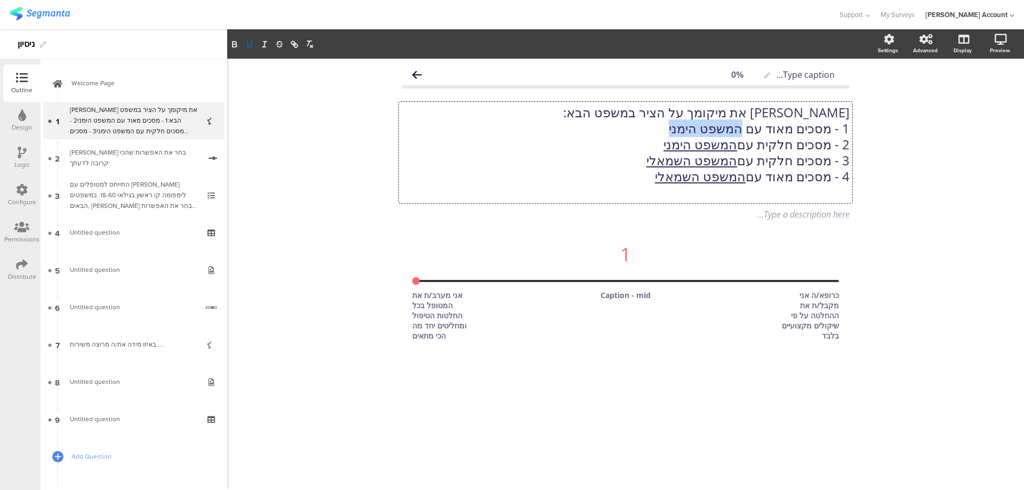
click at [744, 129] on p "1 - מסכים מאוד עם המשפט הימני" at bounding box center [626, 129] width 448 height 16
click at [253, 41] on icon "button" at bounding box center [250, 44] width 10 height 10
drag, startPoint x: 843, startPoint y: 128, endPoint x: 849, endPoint y: 128, distance: 6.9
click at [849, 128] on p "1 - מסכים מאוד עם המשפט הימני" at bounding box center [626, 129] width 448 height 16
drag, startPoint x: 844, startPoint y: 144, endPoint x: 854, endPoint y: 144, distance: 10.2
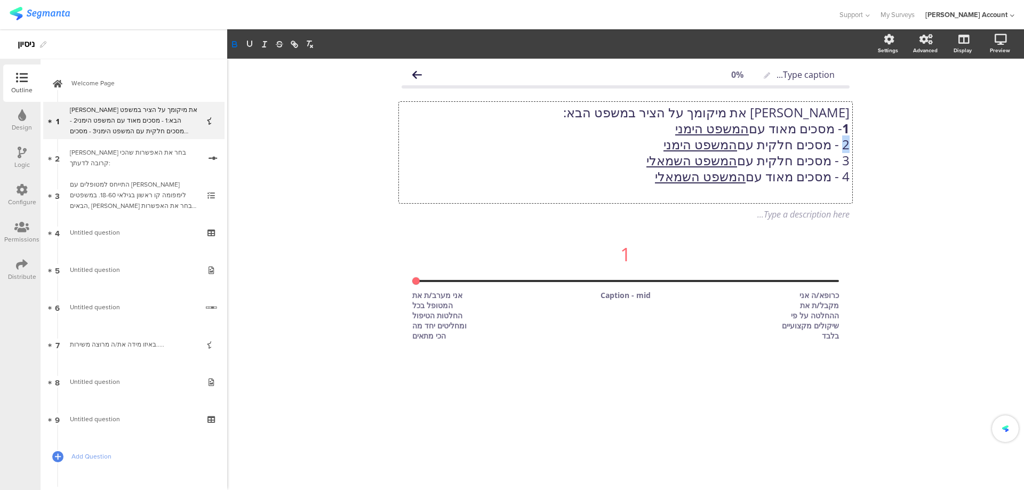
click at [854, 144] on div "Type caption... 0% אנא סמן את מיקומך על הציר במשפט הבא: 1 - מסכים מאוד עם המשפט…" at bounding box center [626, 221] width 470 height 325
click at [848, 160] on p "3 - מסכים חלקית עם המשפט השמאלי" at bounding box center [626, 161] width 448 height 16
click at [848, 173] on p "4 - מסכים מאוד עם המשפט השמאלי" at bounding box center [626, 177] width 448 height 16
click at [877, 145] on div "Type caption... 0% אנא סמן את מיקומך על הציר במשפט הבא: 1 - מסכים מאוד עם המשפט…" at bounding box center [625, 275] width 797 height 432
click at [992, 93] on link at bounding box center [986, 96] width 23 height 20
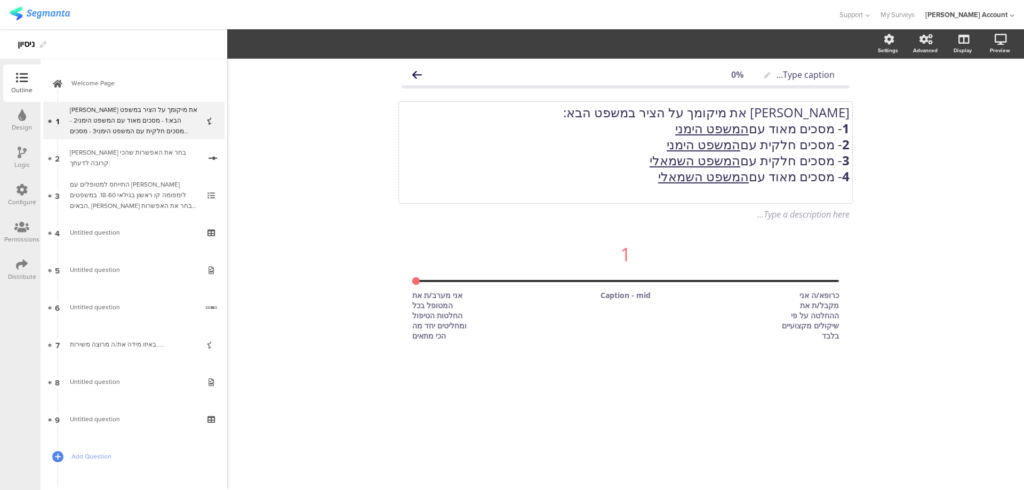
click at [794, 158] on div "אנא סמן את מיקומך על הציר במשפט הבא: 1 - מסכים מאוד עם המשפט הימני 2 - מסכים חל…" at bounding box center [626, 152] width 454 height 101
click at [834, 163] on p "3 - מסכים חלקית עם המשפט השמאלי" at bounding box center [626, 161] width 448 height 16
click at [919, 95] on div "Type caption... 0% אנא סמן את מיקומך על הציר במשפט הבא: 1 מסכים מאוד עם המשפט ה…" at bounding box center [625, 275] width 797 height 432
click at [991, 94] on link at bounding box center [986, 96] width 23 height 20
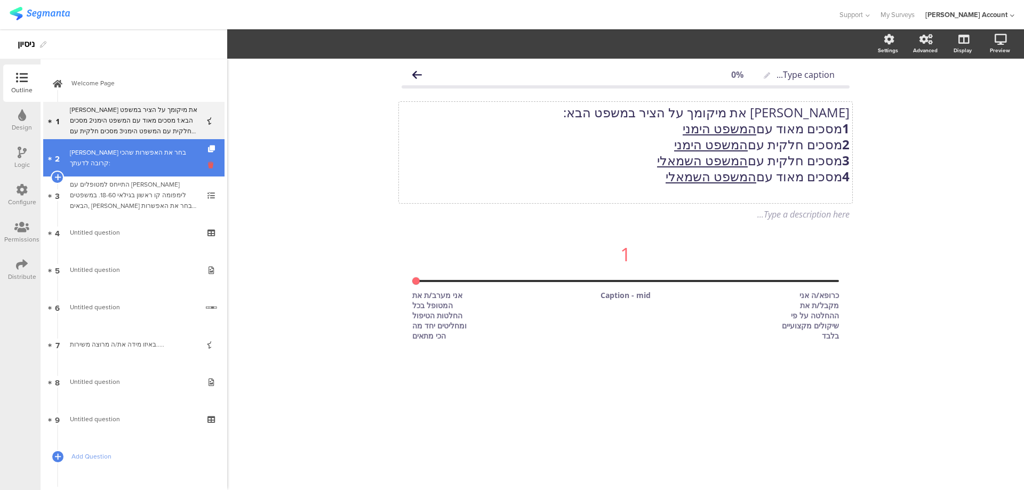
click at [208, 164] on icon at bounding box center [212, 165] width 9 height 10
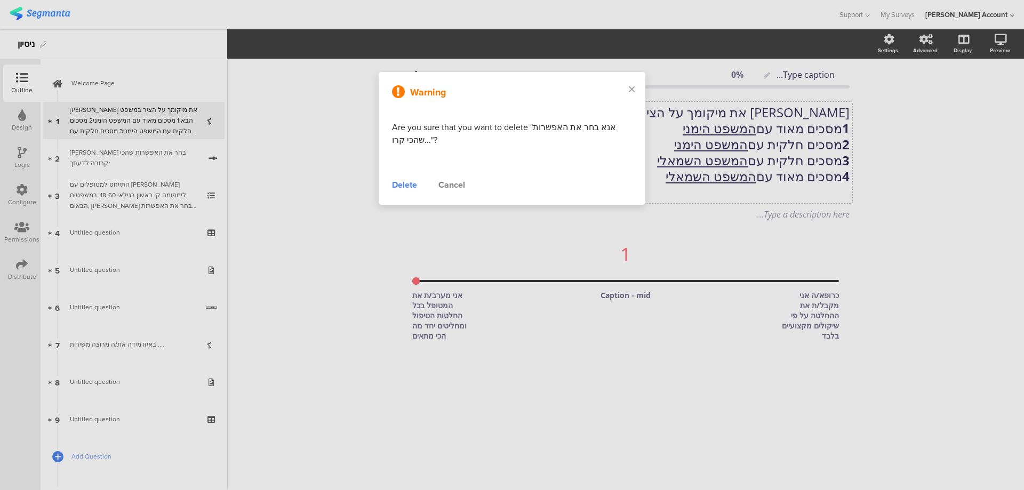
click at [406, 185] on div "Delete" at bounding box center [404, 185] width 25 height 13
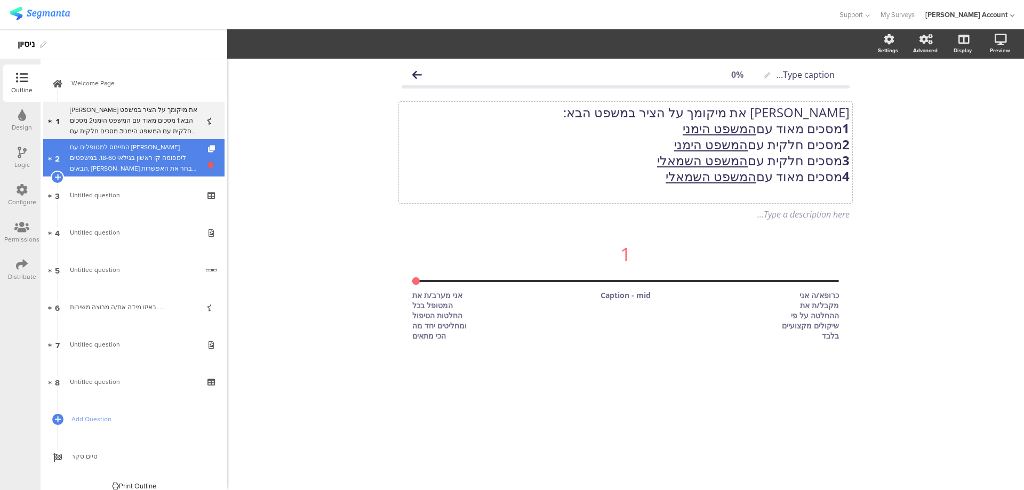
click at [208, 166] on icon at bounding box center [212, 165] width 9 height 10
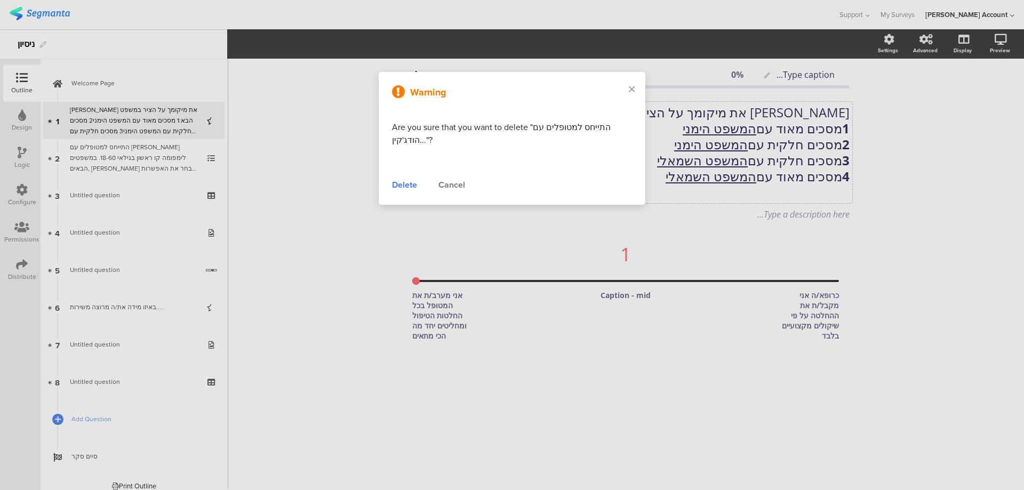
click at [412, 186] on div "Delete" at bounding box center [404, 185] width 25 height 13
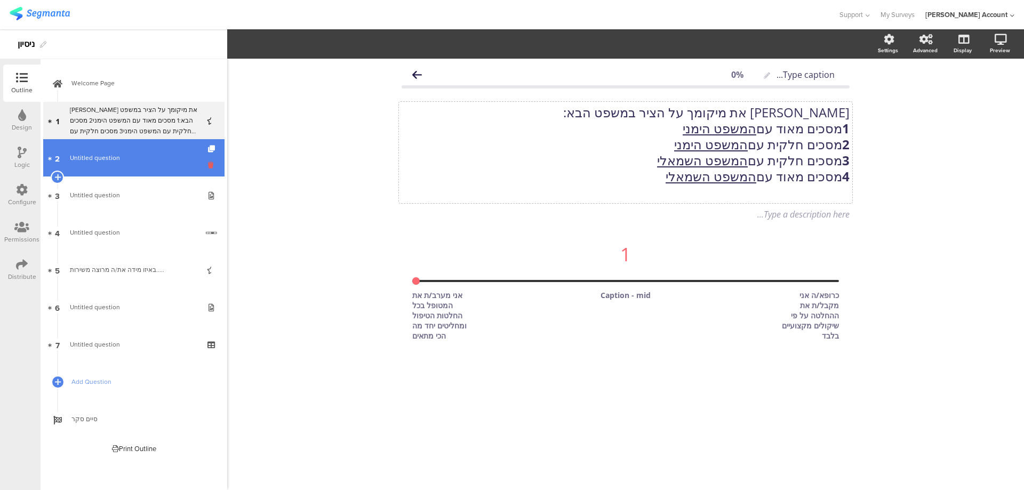
click at [212, 168] on icon at bounding box center [212, 165] width 9 height 10
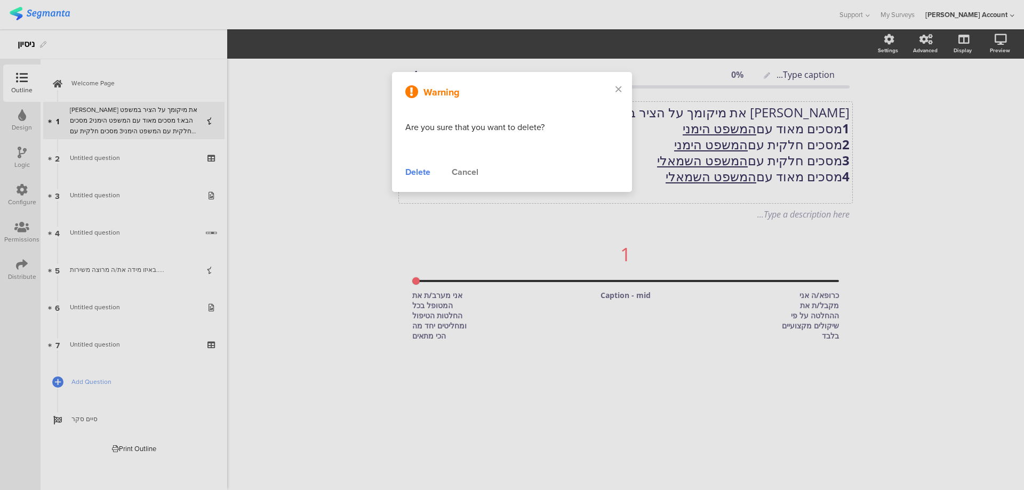
click at [420, 172] on div "Delete" at bounding box center [418, 172] width 25 height 13
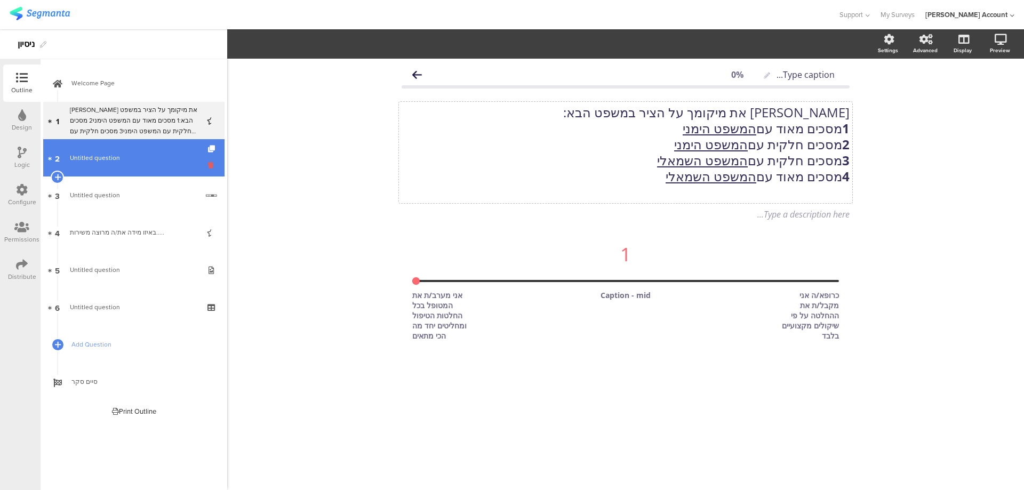
click at [214, 165] on icon at bounding box center [212, 165] width 9 height 10
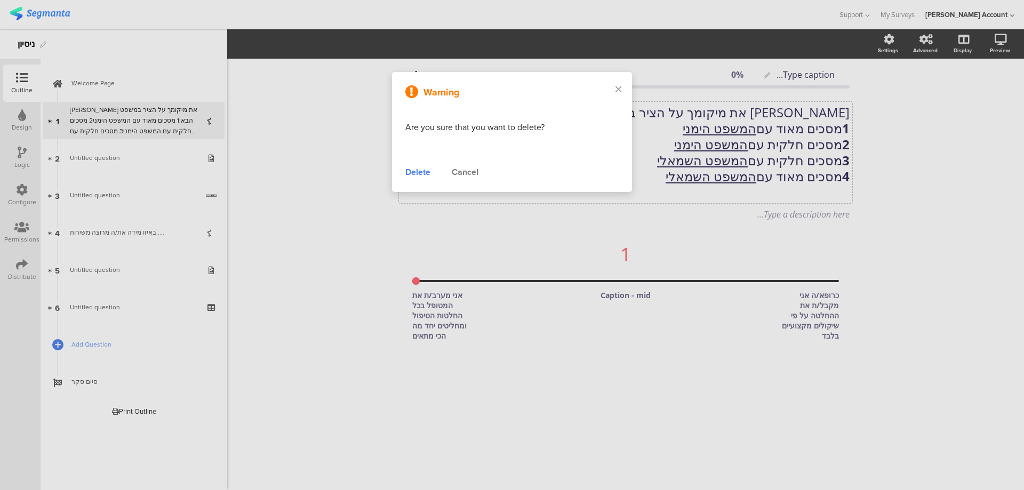
click at [415, 173] on div "Delete" at bounding box center [418, 172] width 25 height 13
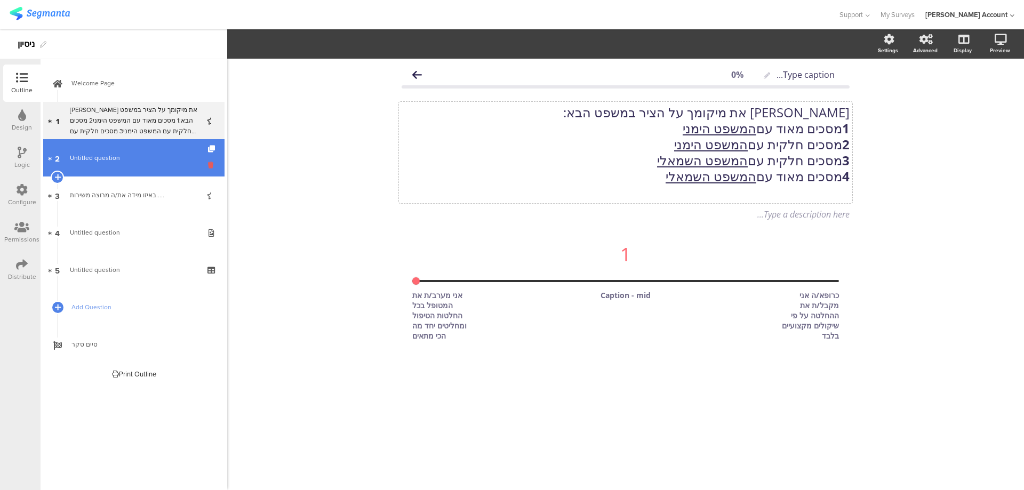
click at [210, 164] on icon at bounding box center [212, 165] width 9 height 10
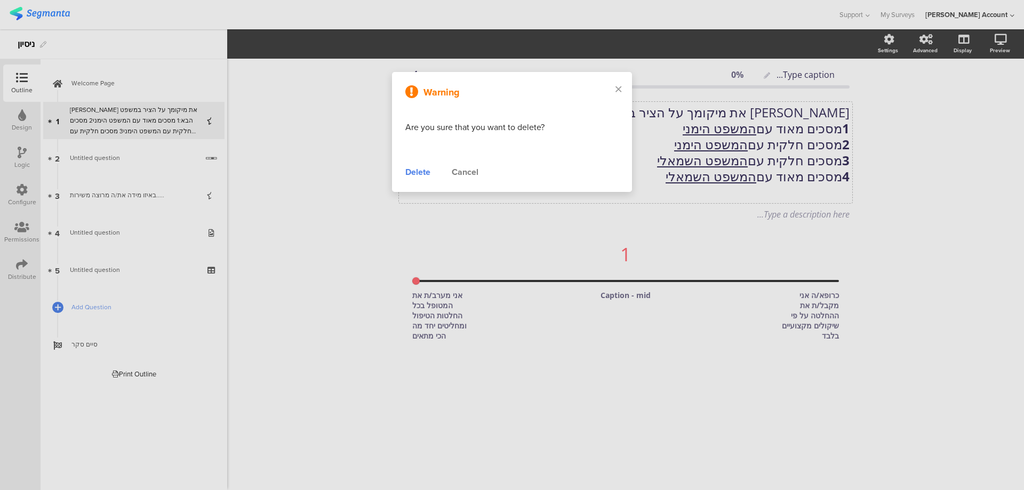
click at [416, 173] on div "Delete" at bounding box center [418, 172] width 25 height 13
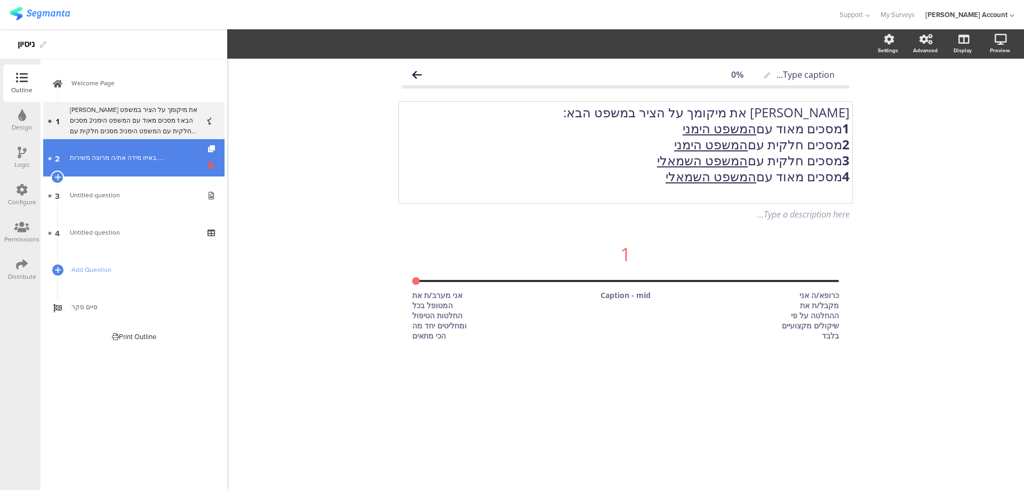
click at [210, 163] on icon at bounding box center [212, 165] width 9 height 10
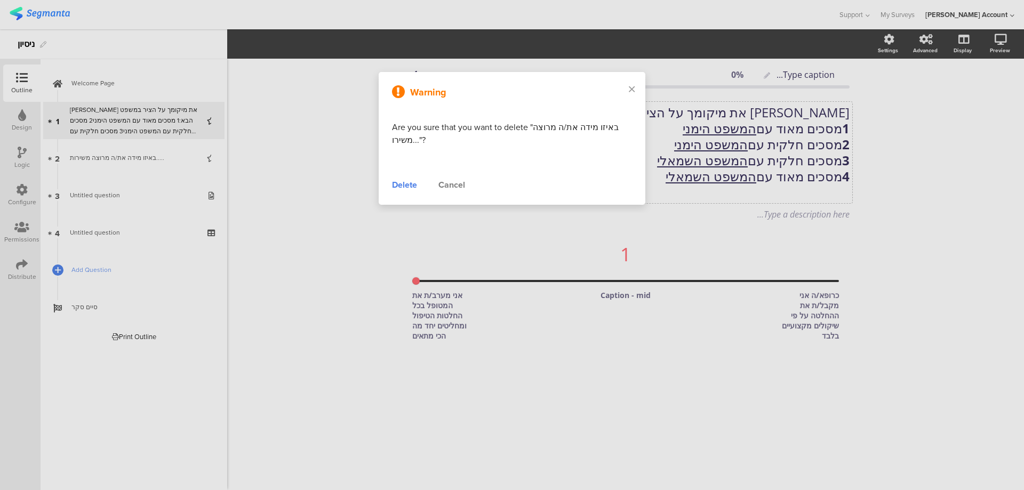
click at [395, 187] on div "Delete" at bounding box center [404, 185] width 25 height 13
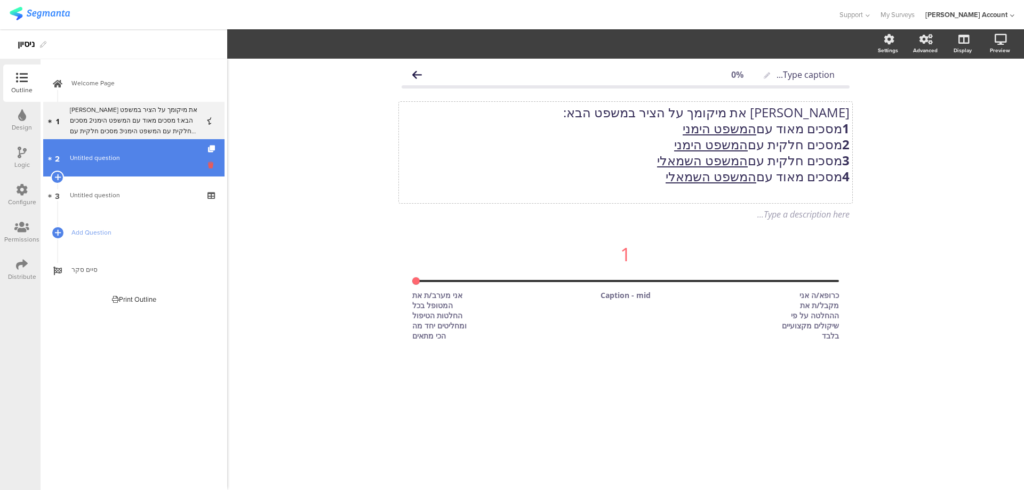
click at [211, 165] on icon at bounding box center [212, 165] width 9 height 10
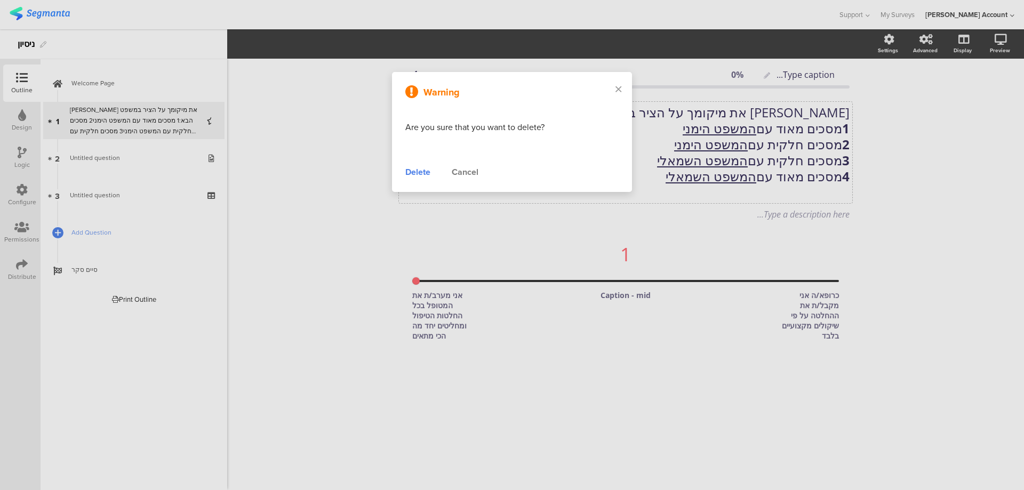
click at [425, 174] on div "Delete" at bounding box center [418, 172] width 25 height 13
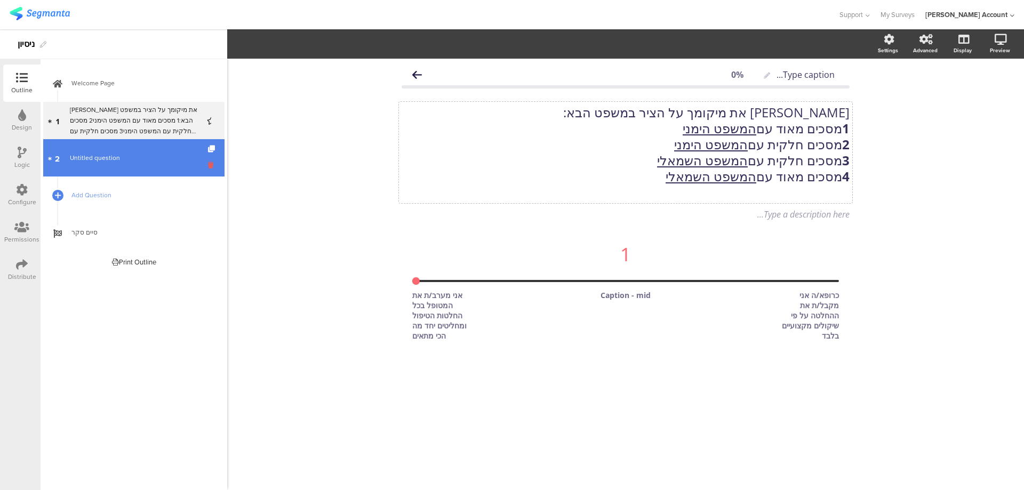
click at [211, 163] on icon at bounding box center [212, 165] width 9 height 10
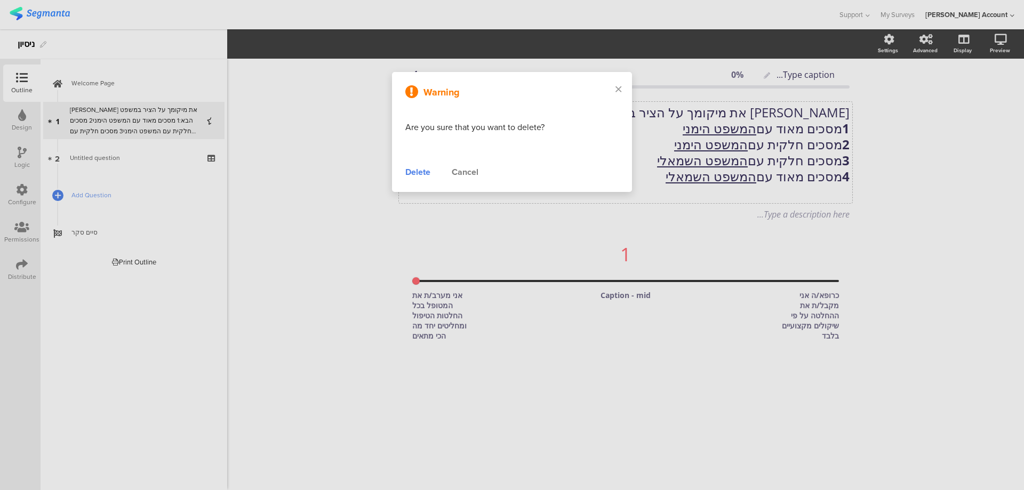
click at [413, 175] on div "Delete" at bounding box center [418, 172] width 25 height 13
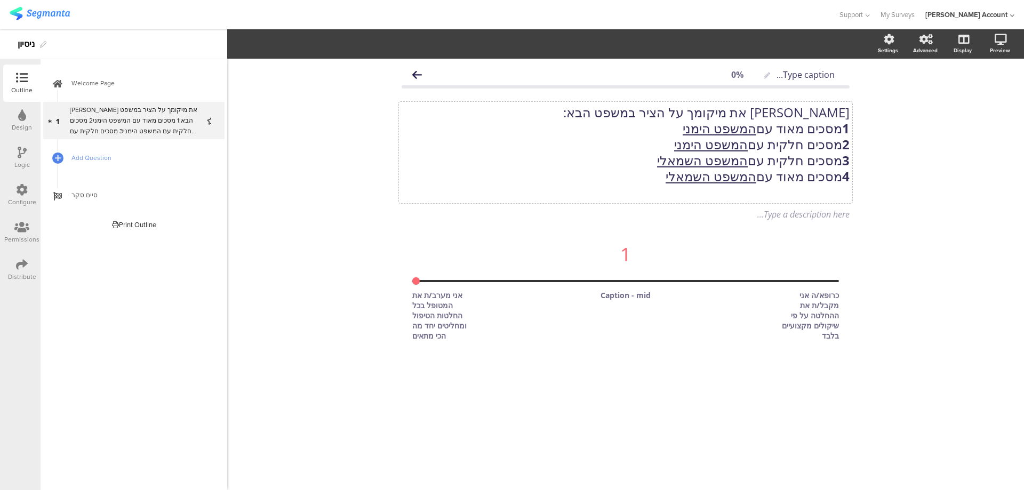
click at [20, 259] on icon at bounding box center [22, 265] width 12 height 12
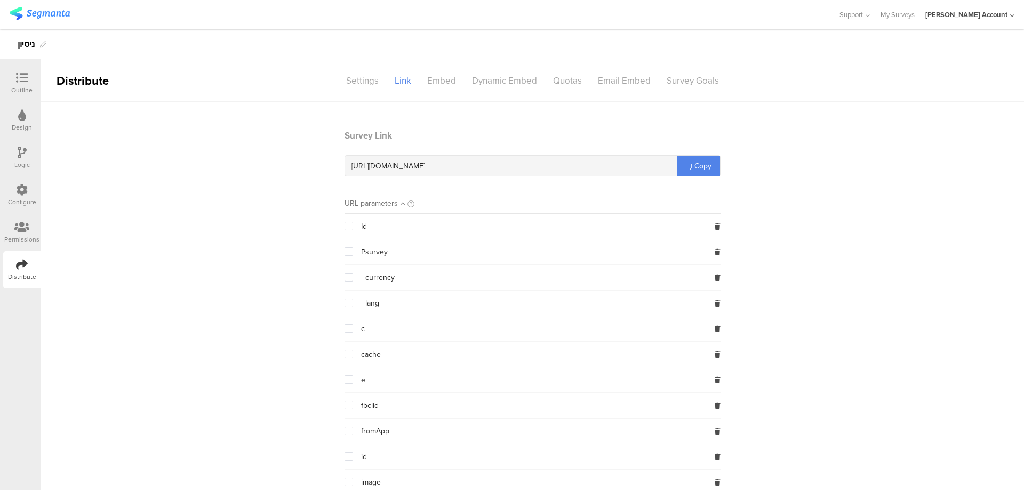
click at [425, 164] on span "https://surveys.segmanta.com/6cib83" at bounding box center [389, 166] width 74 height 11
copy div "https://surveys.segmanta.com/6cib83"
click at [21, 80] on icon at bounding box center [22, 78] width 12 height 12
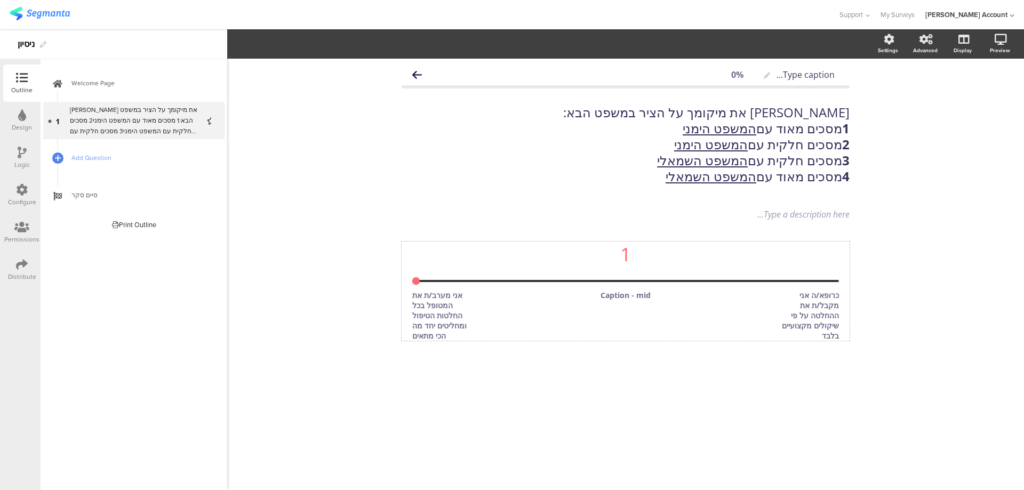
click at [514, 265] on div "1" at bounding box center [625, 254] width 427 height 25
click at [257, 44] on span "Slider" at bounding box center [256, 44] width 30 height 11
click at [261, 71] on div "Icons" at bounding box center [255, 69] width 53 height 27
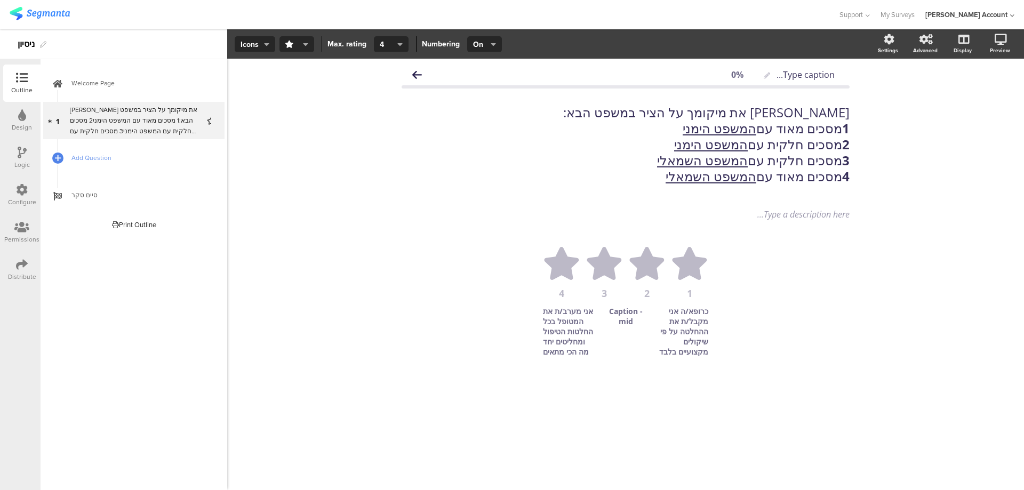
click at [25, 265] on icon at bounding box center [22, 265] width 12 height 12
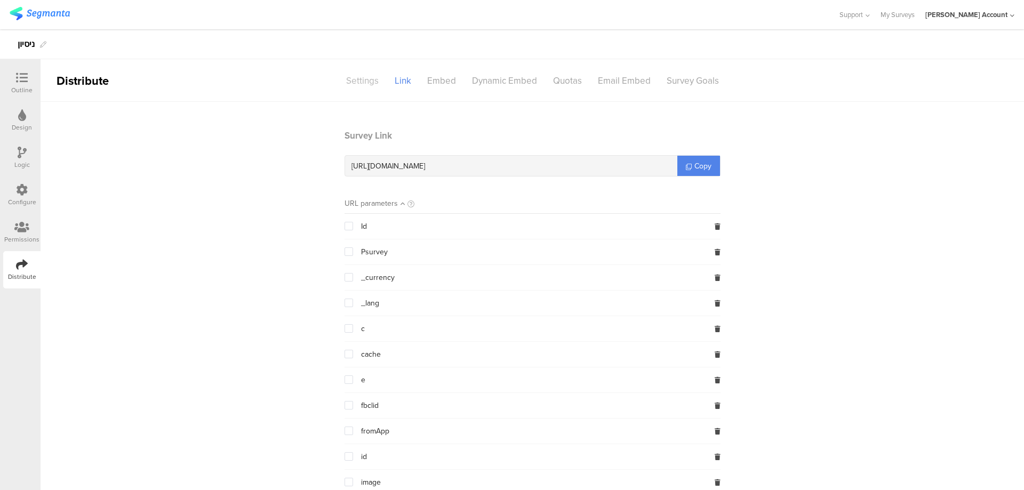
click at [367, 80] on div "Settings" at bounding box center [362, 81] width 49 height 19
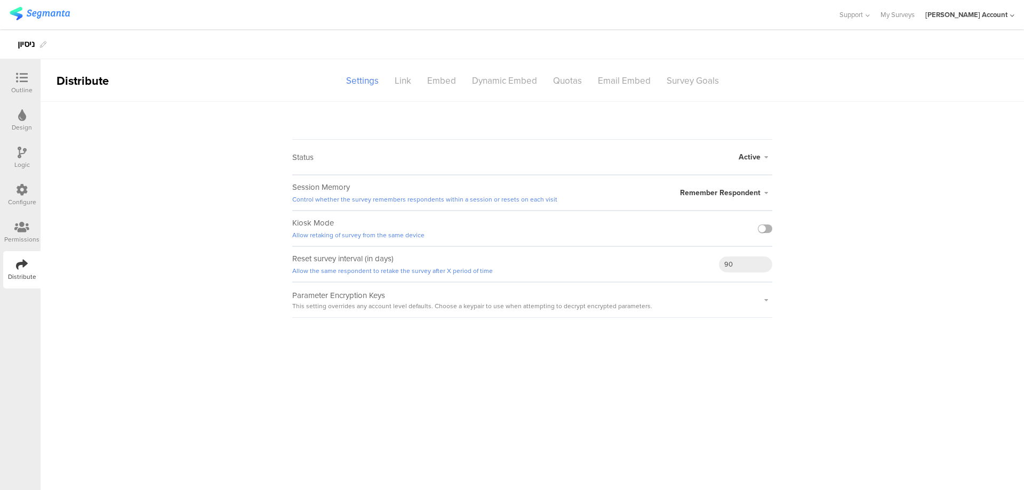
click at [766, 226] on label at bounding box center [765, 229] width 14 height 9
click at [0, 0] on input "checkbox" at bounding box center [0, 0] width 0 height 0
click at [761, 226] on label at bounding box center [765, 229] width 14 height 9
click at [0, 0] on input "checkbox" at bounding box center [0, 0] width 0 height 0
click at [23, 80] on icon at bounding box center [22, 78] width 12 height 12
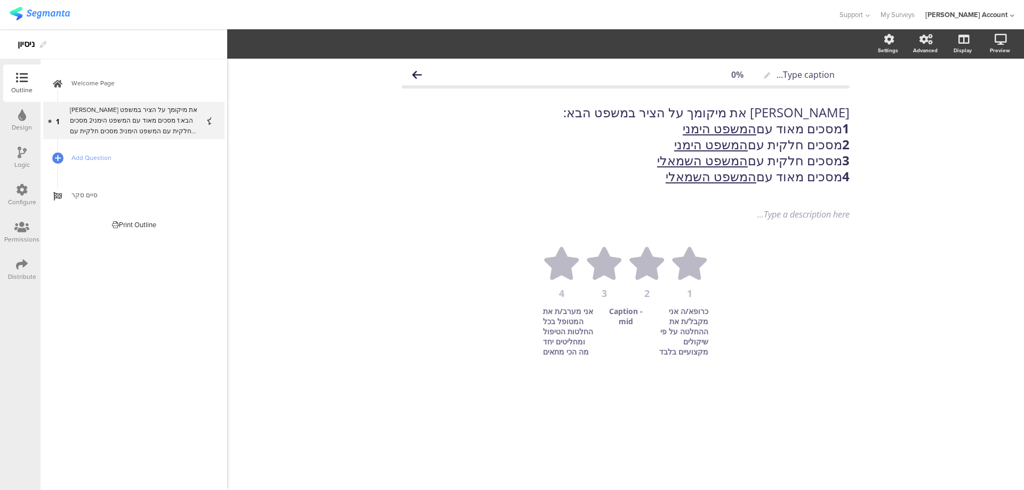
click at [619, 233] on div "Type caption... 0% אנא סמן את מיקומך על הציר במשפט הבא: 1 מסכים מאוד עם המשפט ה…" at bounding box center [626, 229] width 448 height 330
click at [625, 246] on div "1 2 3 4 כרופא/ה אני מקבל/ת את ההחלטה על פי שיקולים מקצועיים בלבד Caption - mid …" at bounding box center [625, 299] width 427 height 115
click at [270, 45] on button "Icons" at bounding box center [255, 44] width 41 height 16
click at [251, 97] on span "Slider" at bounding box center [243, 96] width 19 height 11
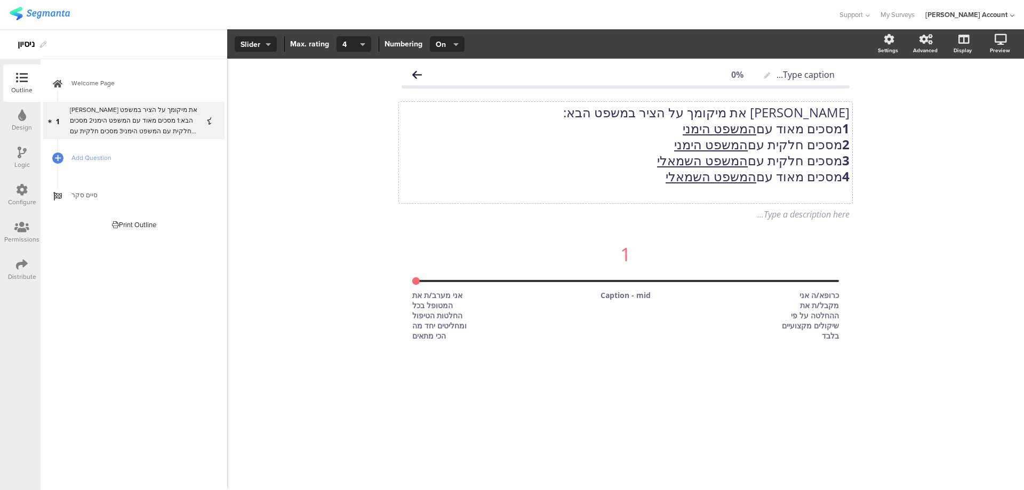
click at [441, 144] on p "2 מסכים חלקית עם המשפט הימני" at bounding box center [626, 145] width 448 height 16
click at [985, 98] on icon at bounding box center [987, 95] width 9 height 13
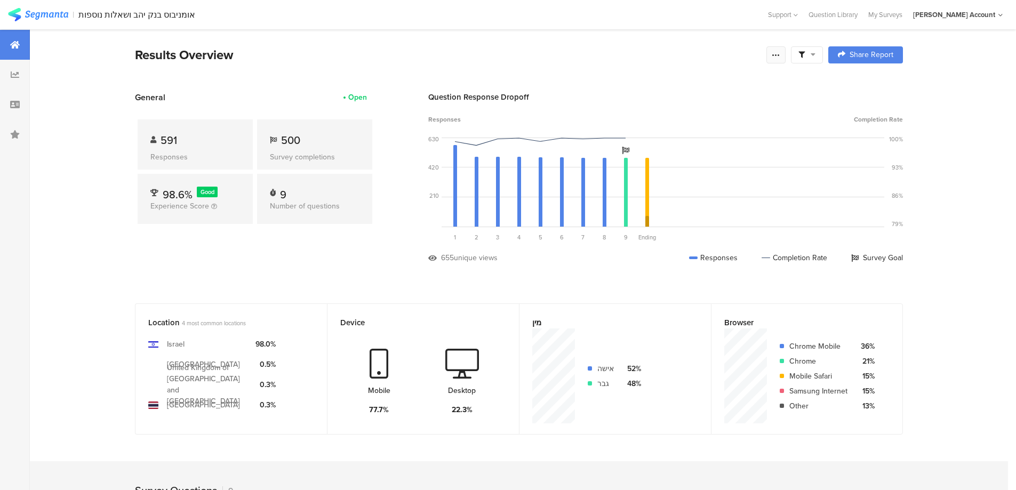
click at [786, 52] on div at bounding box center [776, 54] width 19 height 17
click at [688, 140] on link "Edit survey" at bounding box center [704, 138] width 171 height 23
click at [814, 55] on span at bounding box center [807, 55] width 17 height 10
click at [869, 82] on div at bounding box center [862, 85] width 16 height 9
click at [781, 56] on icon at bounding box center [776, 55] width 9 height 9
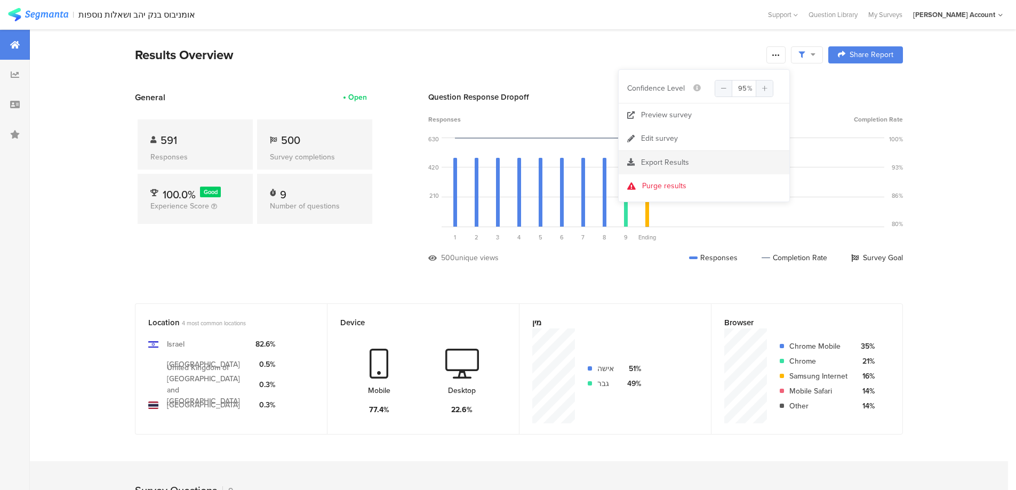
click at [681, 161] on span "Export Results" at bounding box center [665, 162] width 48 height 11
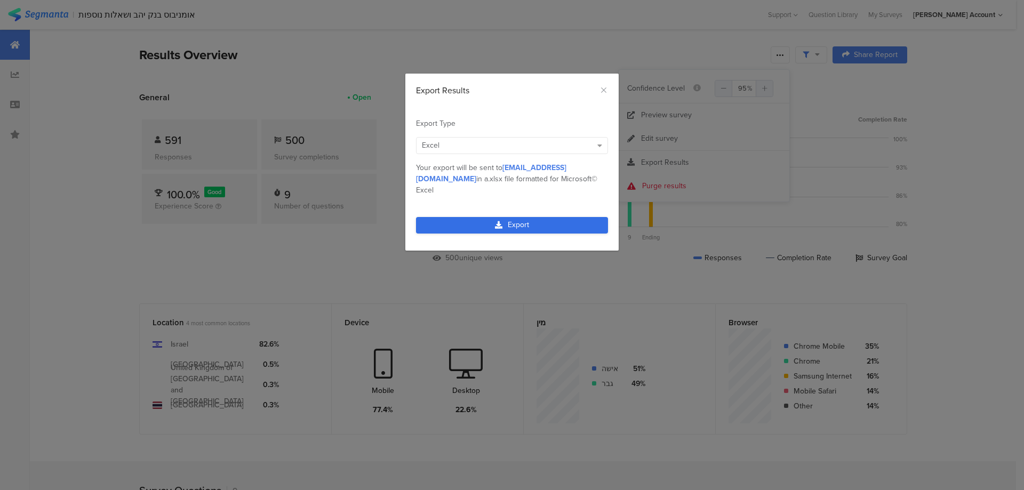
click at [534, 217] on link "Export" at bounding box center [512, 225] width 192 height 17
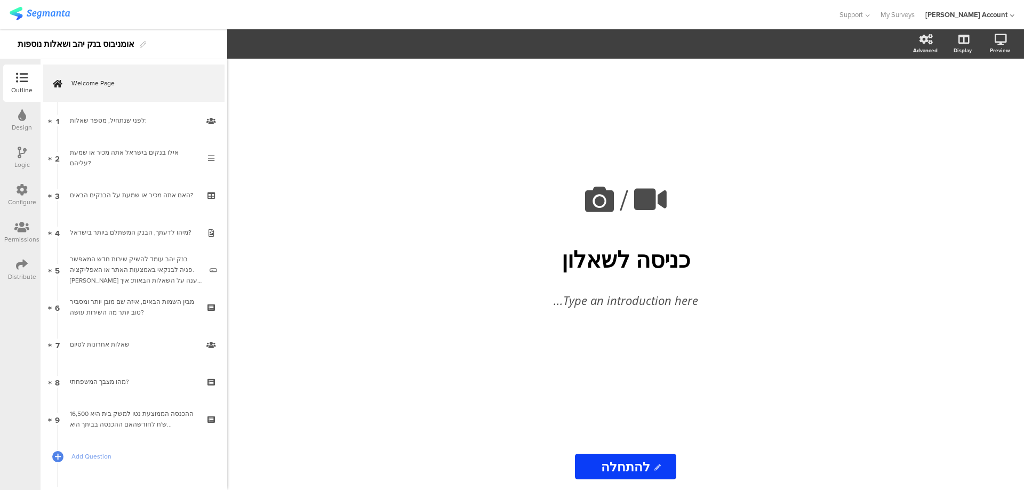
click at [25, 266] on icon at bounding box center [22, 265] width 12 height 12
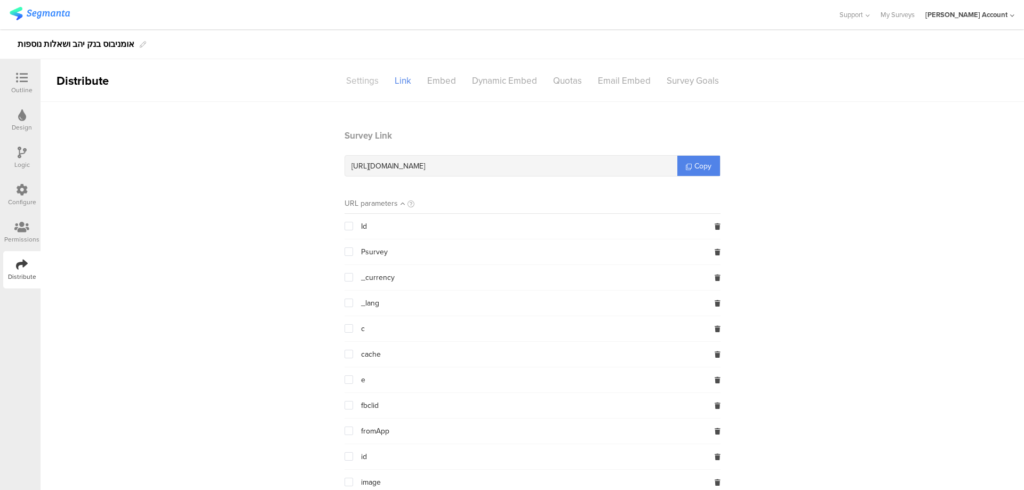
click at [361, 80] on div "Settings" at bounding box center [362, 81] width 49 height 19
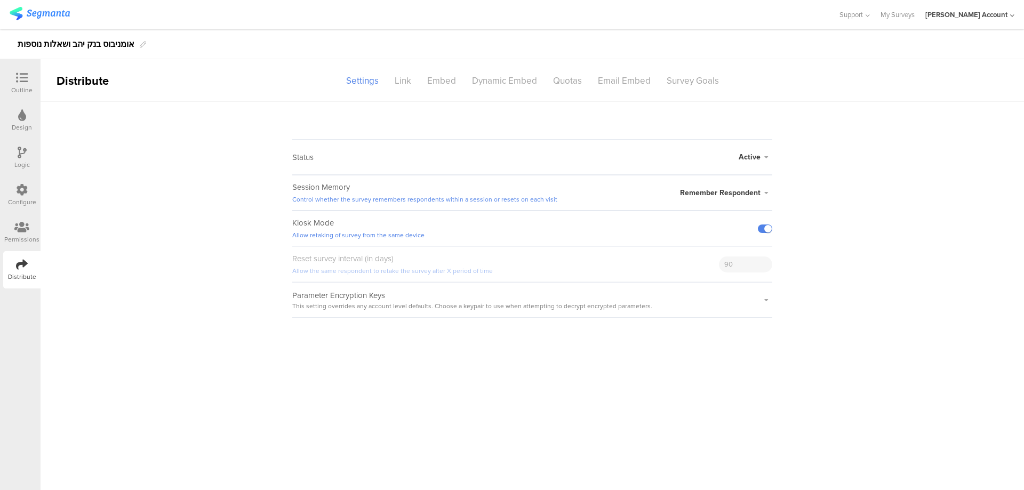
click at [755, 156] on span "Active" at bounding box center [750, 157] width 22 height 11
click at [682, 195] on li "Closed" at bounding box center [711, 200] width 123 height 22
click at [19, 154] on icon at bounding box center [22, 153] width 9 height 12
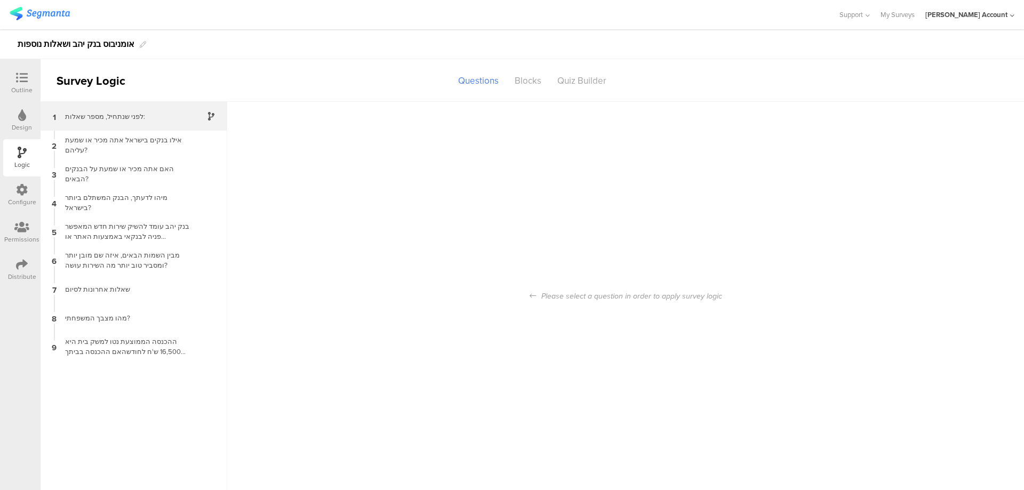
click at [160, 123] on div "1 לפני שנתחיל, מספר שאלות:" at bounding box center [134, 116] width 187 height 29
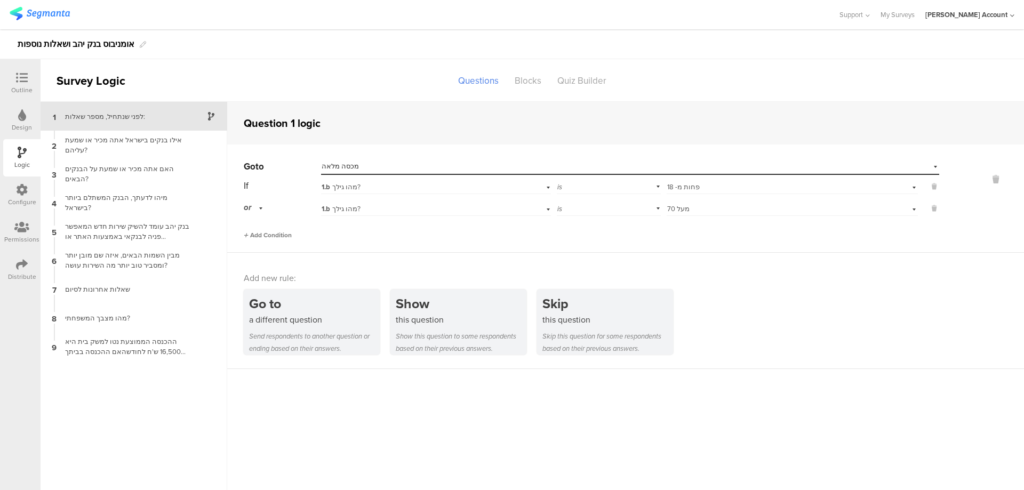
click at [283, 235] on span "Add Condition" at bounding box center [268, 236] width 48 height 10
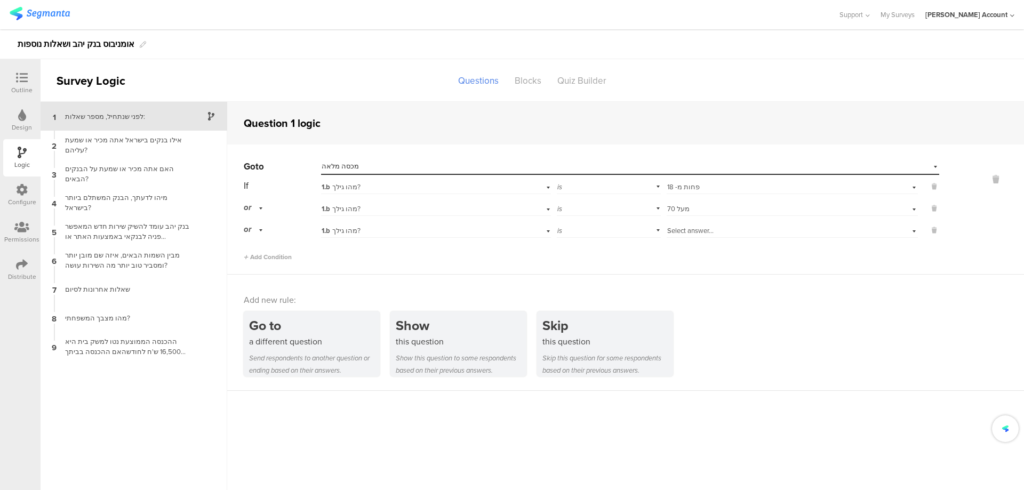
click at [447, 230] on div "1.b מהו גילך?" at bounding box center [419, 231] width 194 height 10
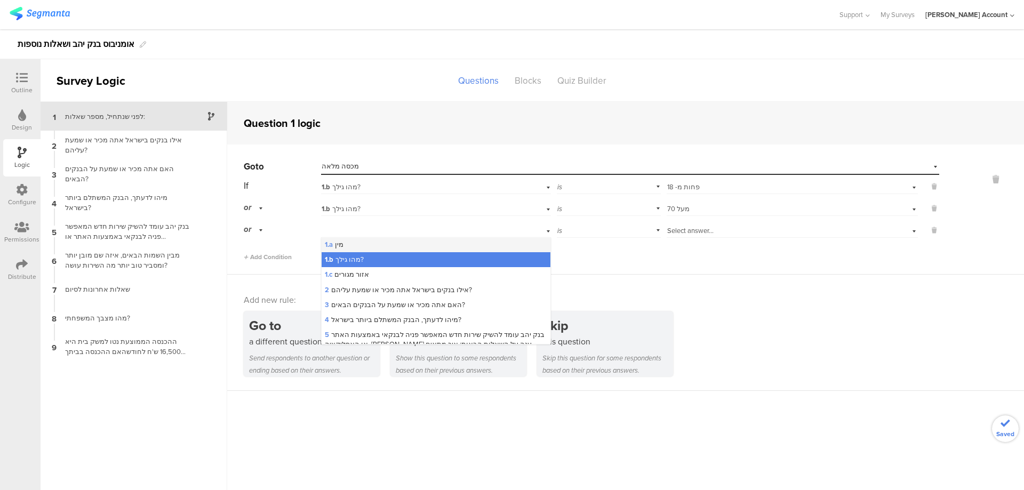
click at [440, 244] on div "1.a מין" at bounding box center [436, 244] width 228 height 15
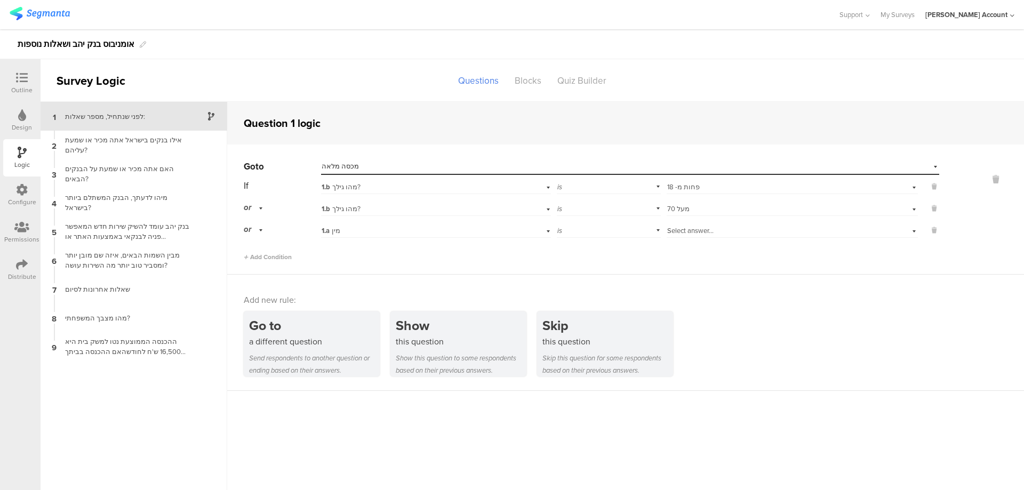
click at [700, 225] on div "Select answer..." at bounding box center [792, 229] width 251 height 17
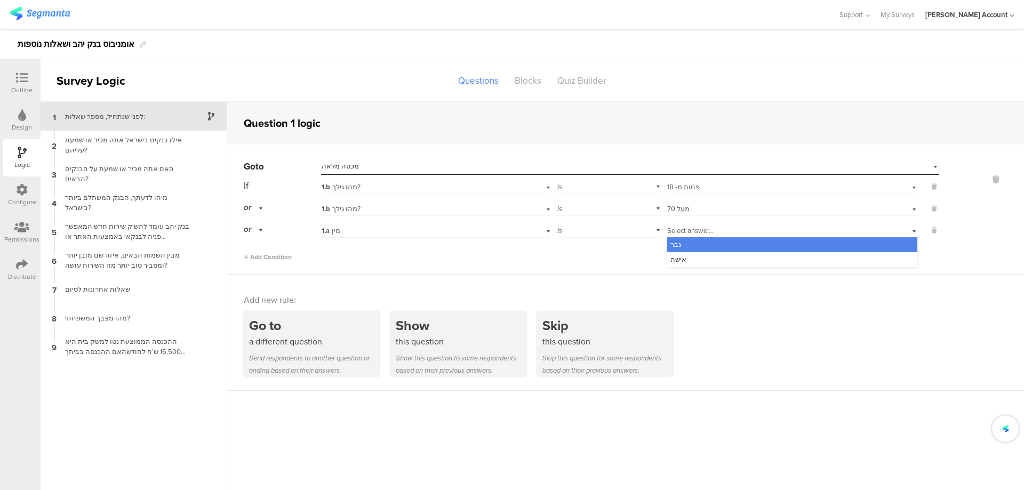
click at [710, 243] on div "גבר" at bounding box center [793, 244] width 250 height 15
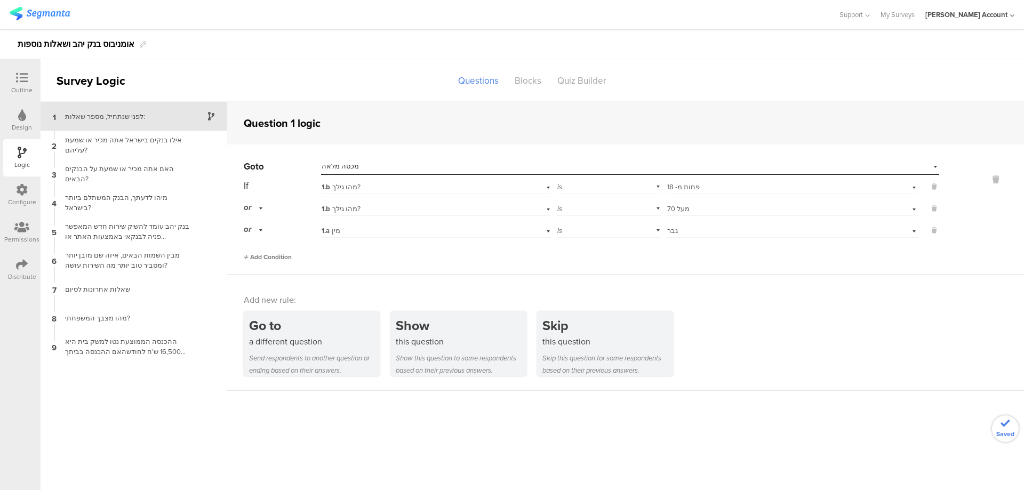
click at [290, 253] on span "Add Condition" at bounding box center [268, 257] width 48 height 10
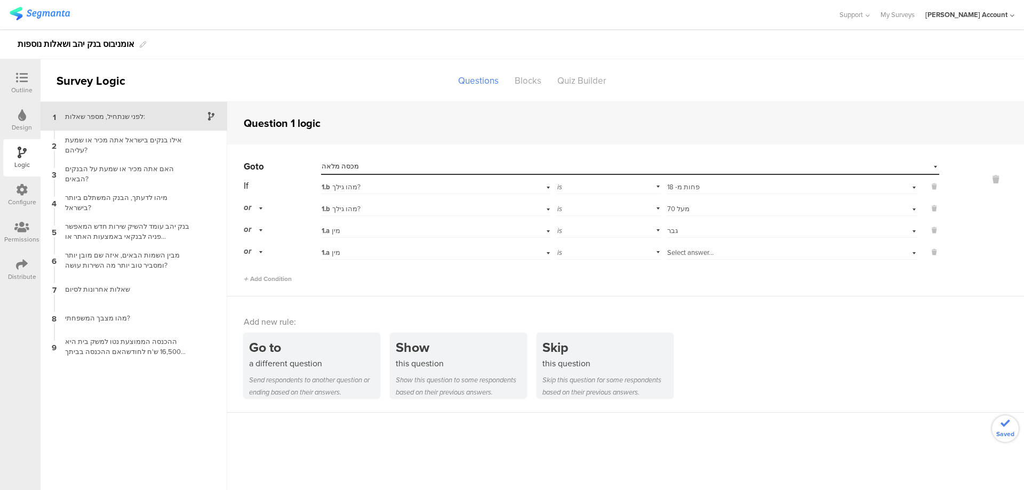
click at [691, 244] on div "Select answer..." at bounding box center [792, 251] width 251 height 17
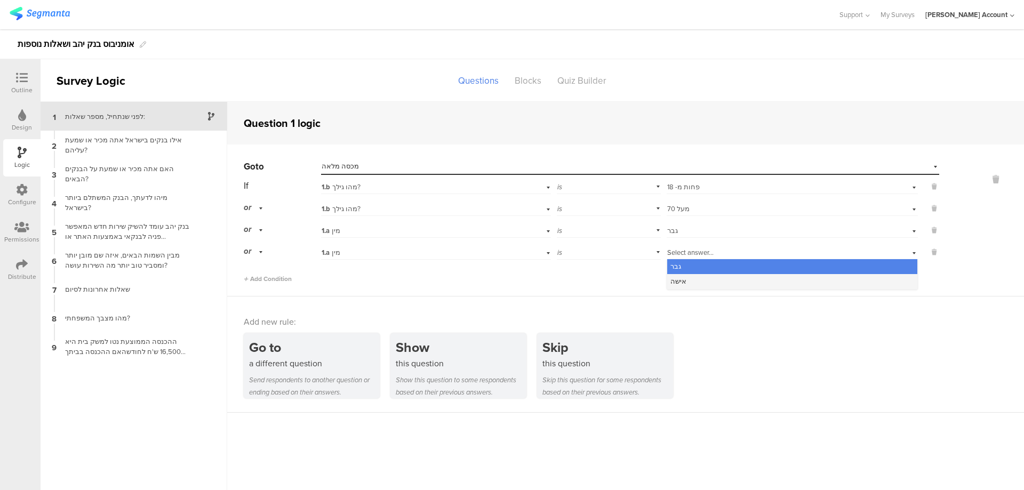
click at [693, 280] on div "אישה" at bounding box center [793, 281] width 250 height 15
